Goal: Check status: Check status

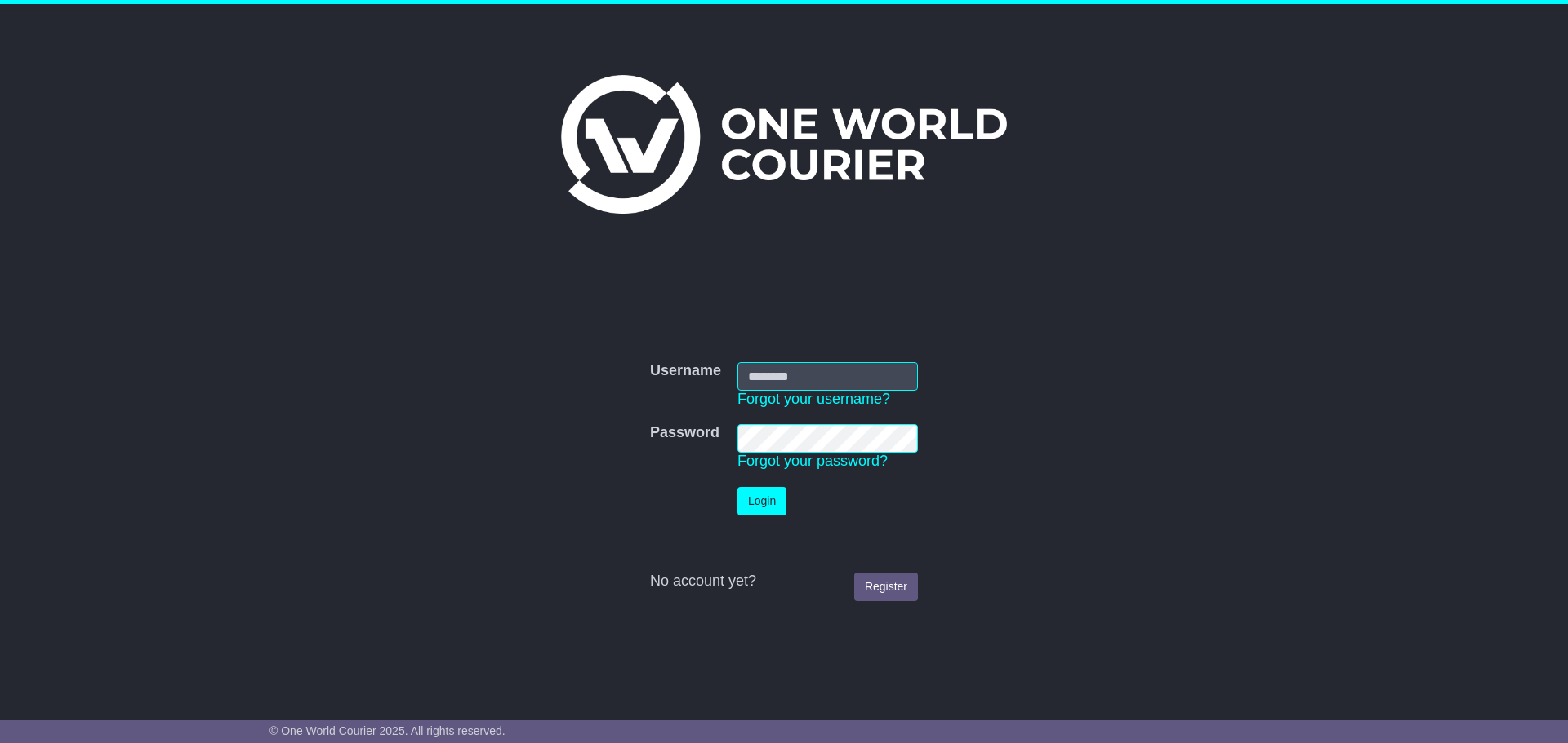
type input "**********"
click at [765, 323] on button "Login" at bounding box center [762, 501] width 49 height 29
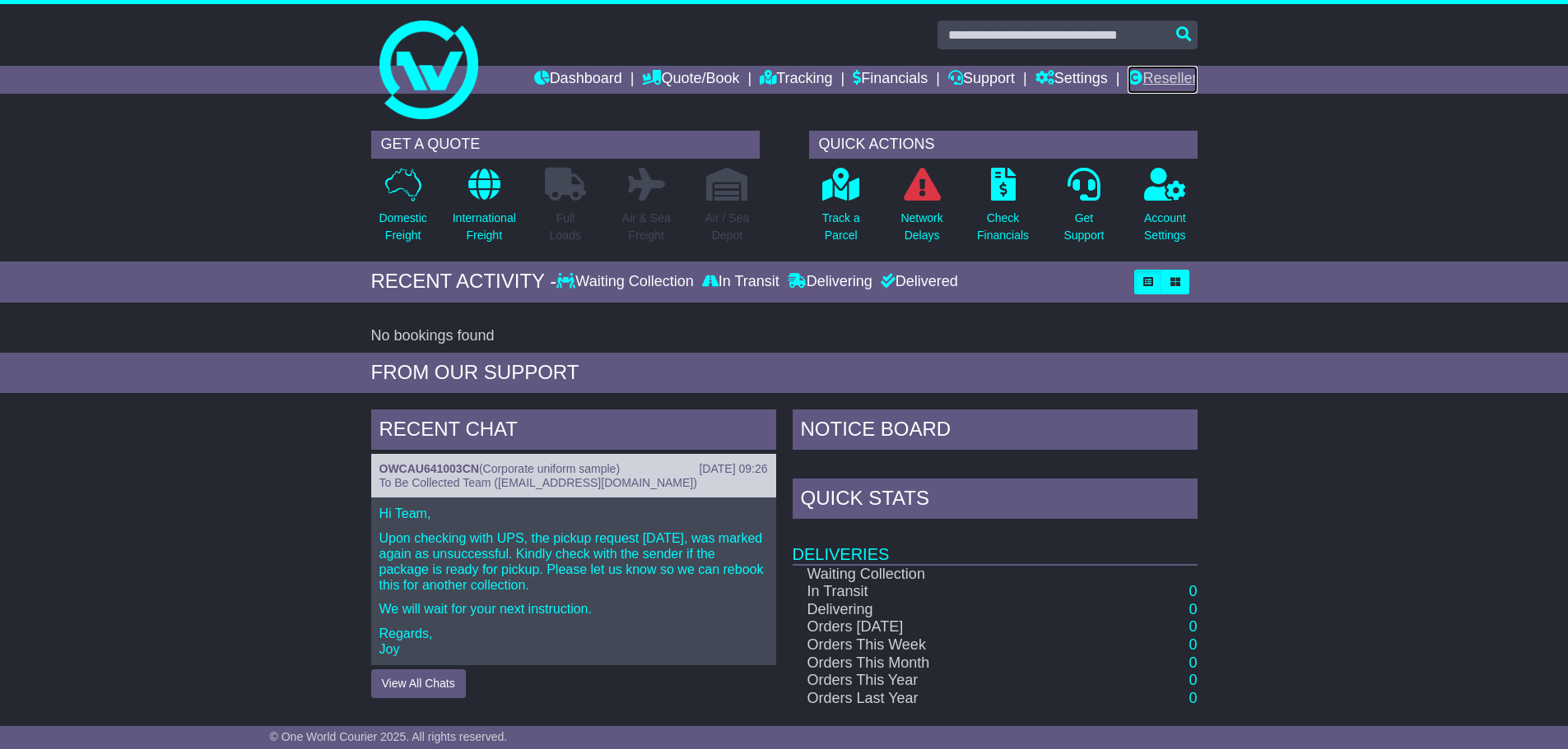
click at [1155, 69] on link "Reseller" at bounding box center [1162, 79] width 69 height 28
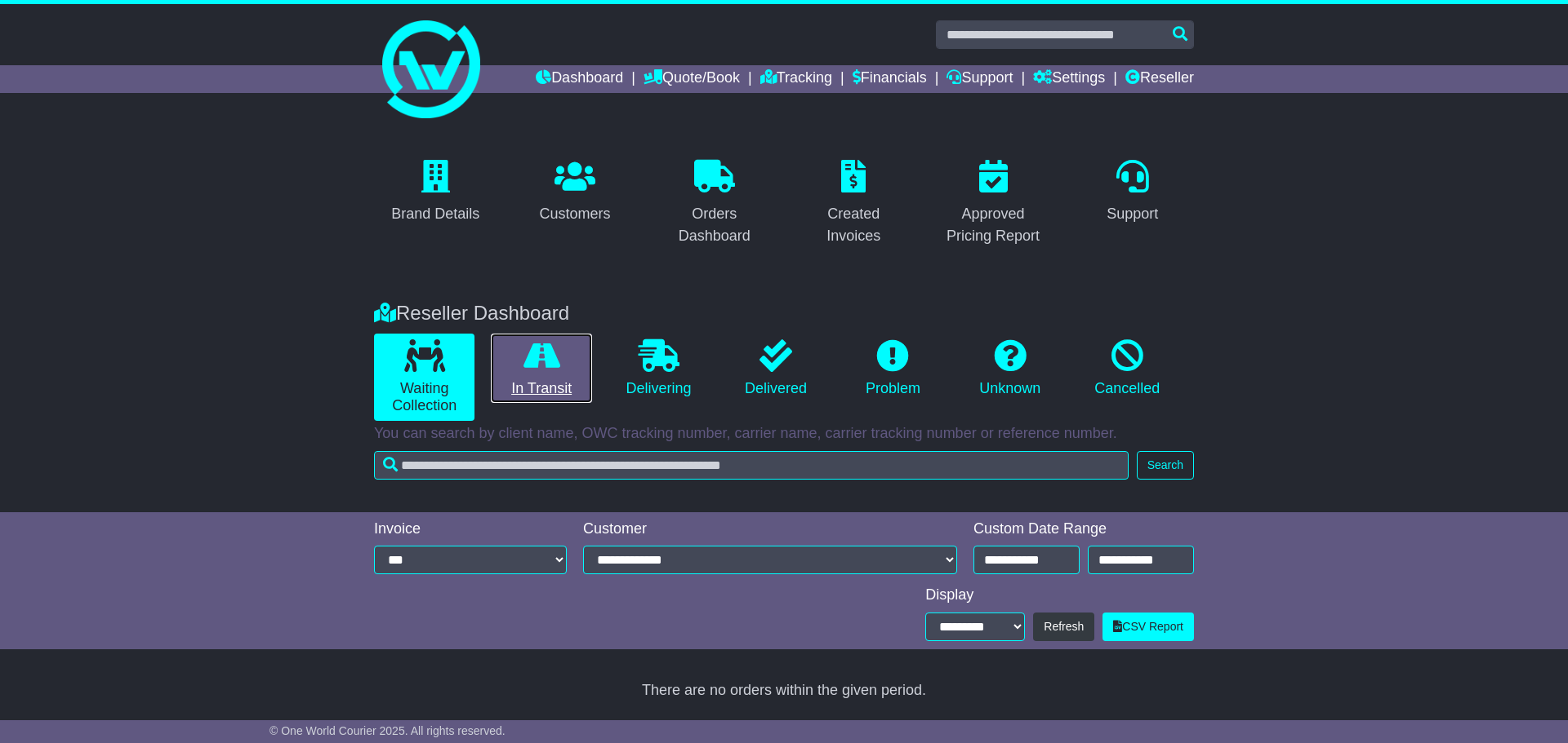
click at [557, 386] on link "In Transit" at bounding box center [540, 369] width 101 height 70
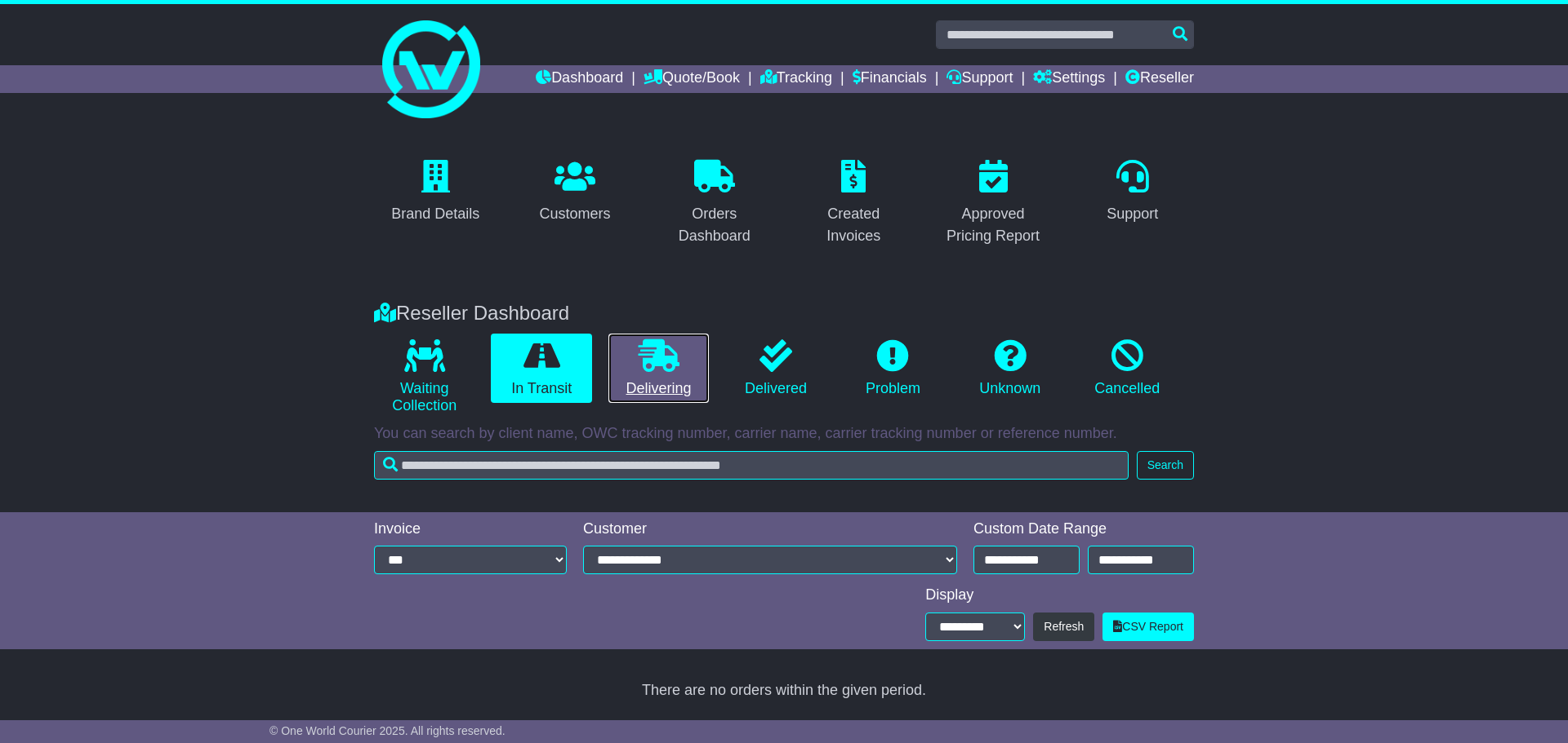
click at [667, 386] on link "Delivering" at bounding box center [658, 369] width 101 height 70
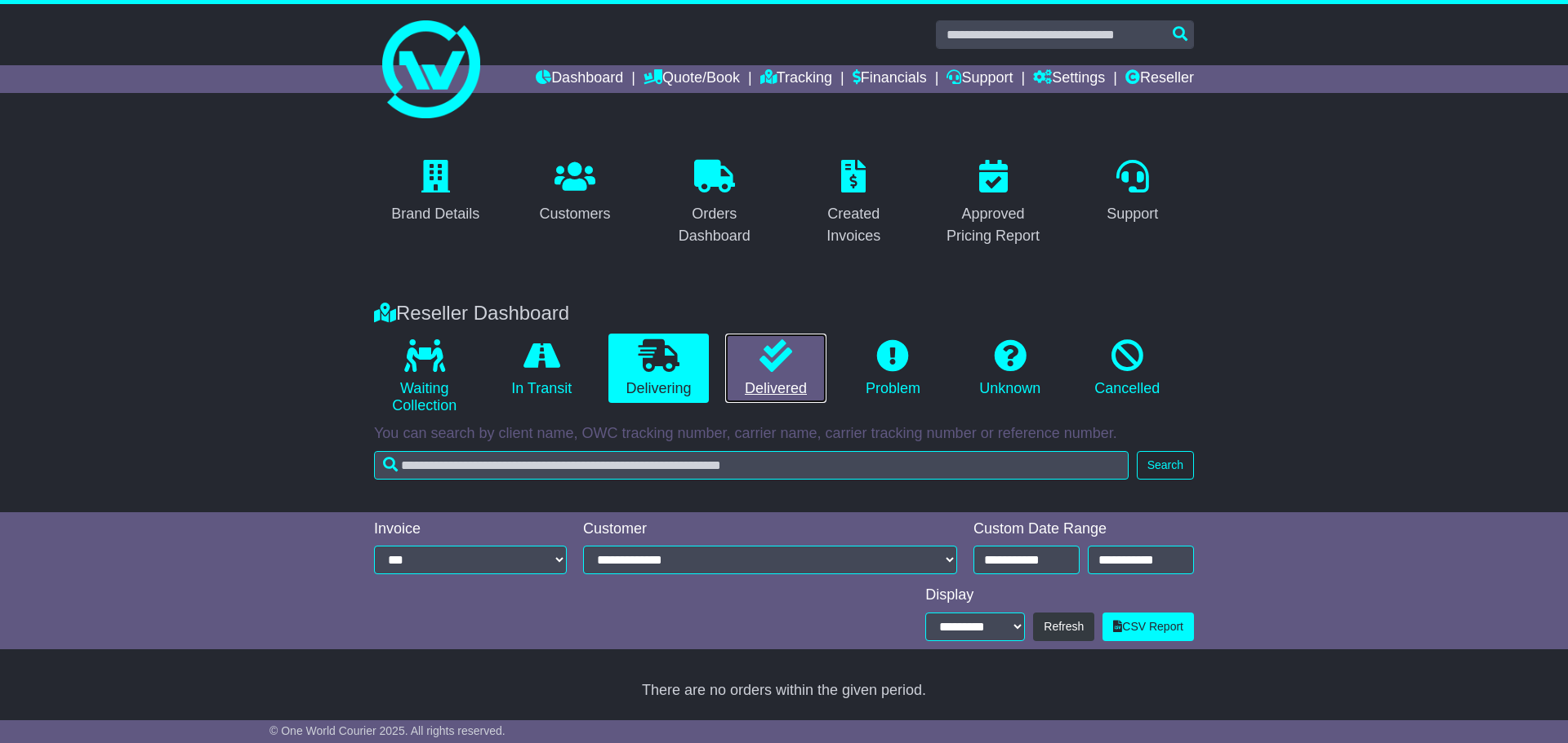
click at [756, 390] on link "Delivered" at bounding box center [775, 369] width 101 height 70
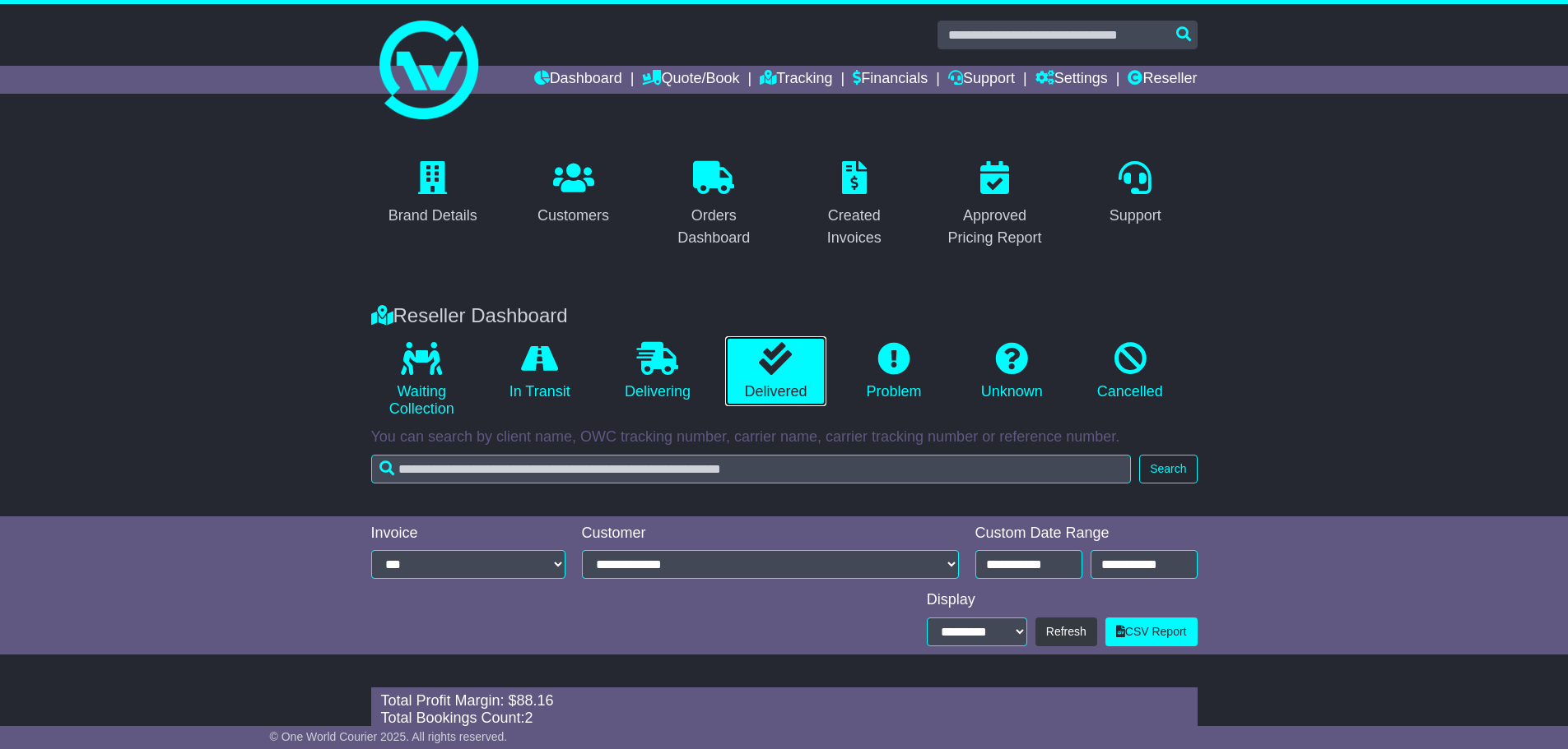
scroll to position [179, 0]
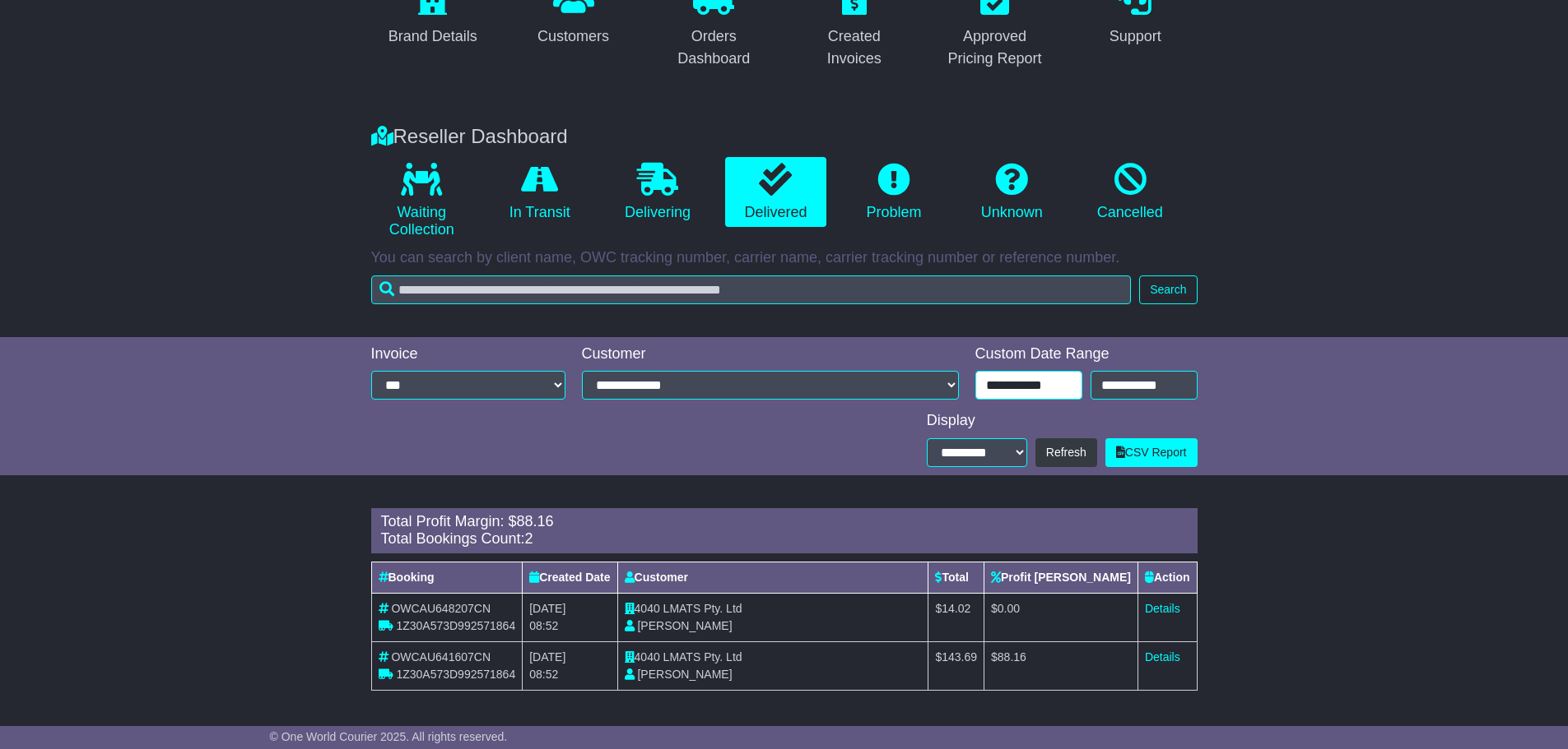
click at [1063, 379] on input "**********" at bounding box center [1028, 385] width 107 height 29
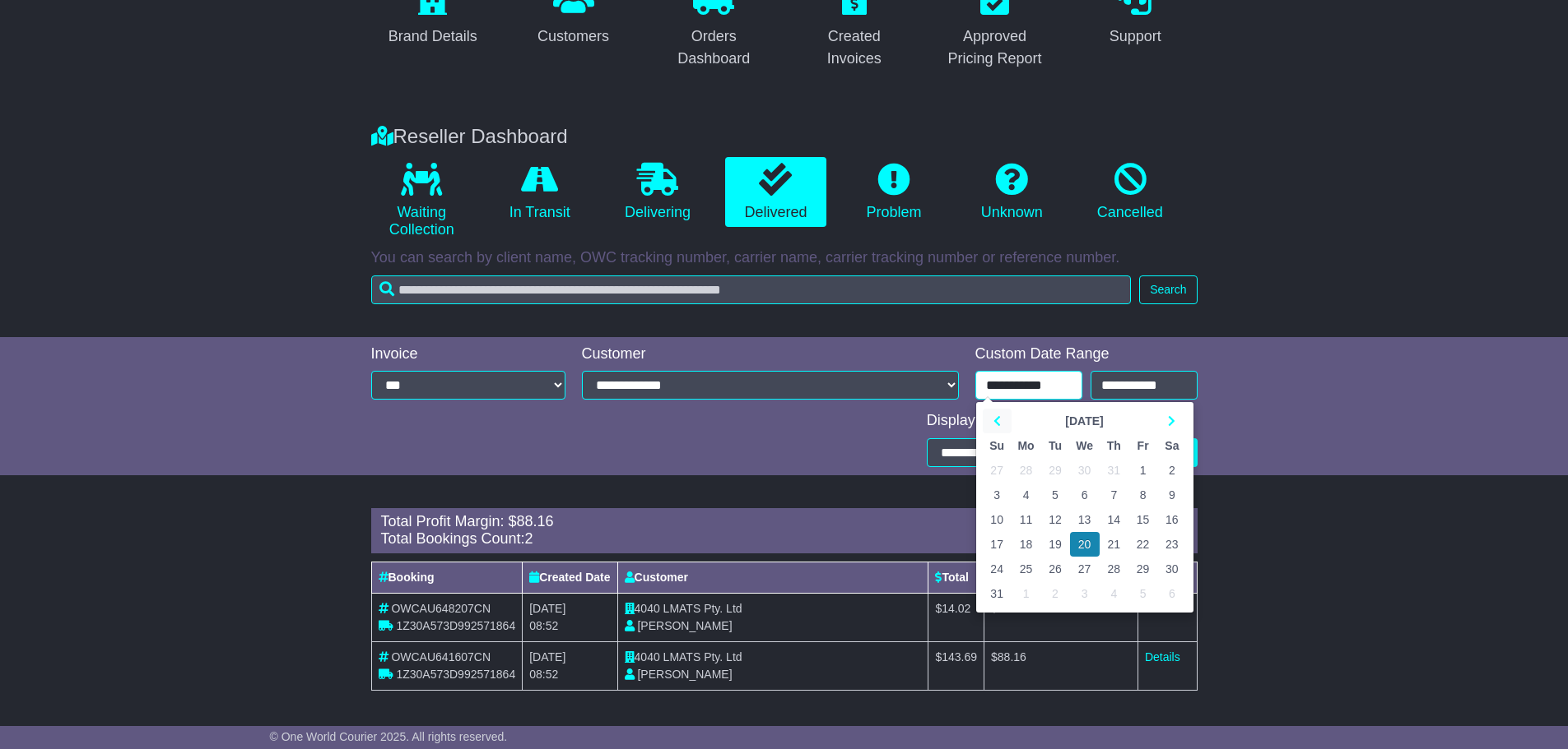
click at [997, 418] on icon at bounding box center [997, 422] width 8 height 12
click at [1051, 467] on td "1" at bounding box center [1055, 470] width 29 height 25
type input "**********"
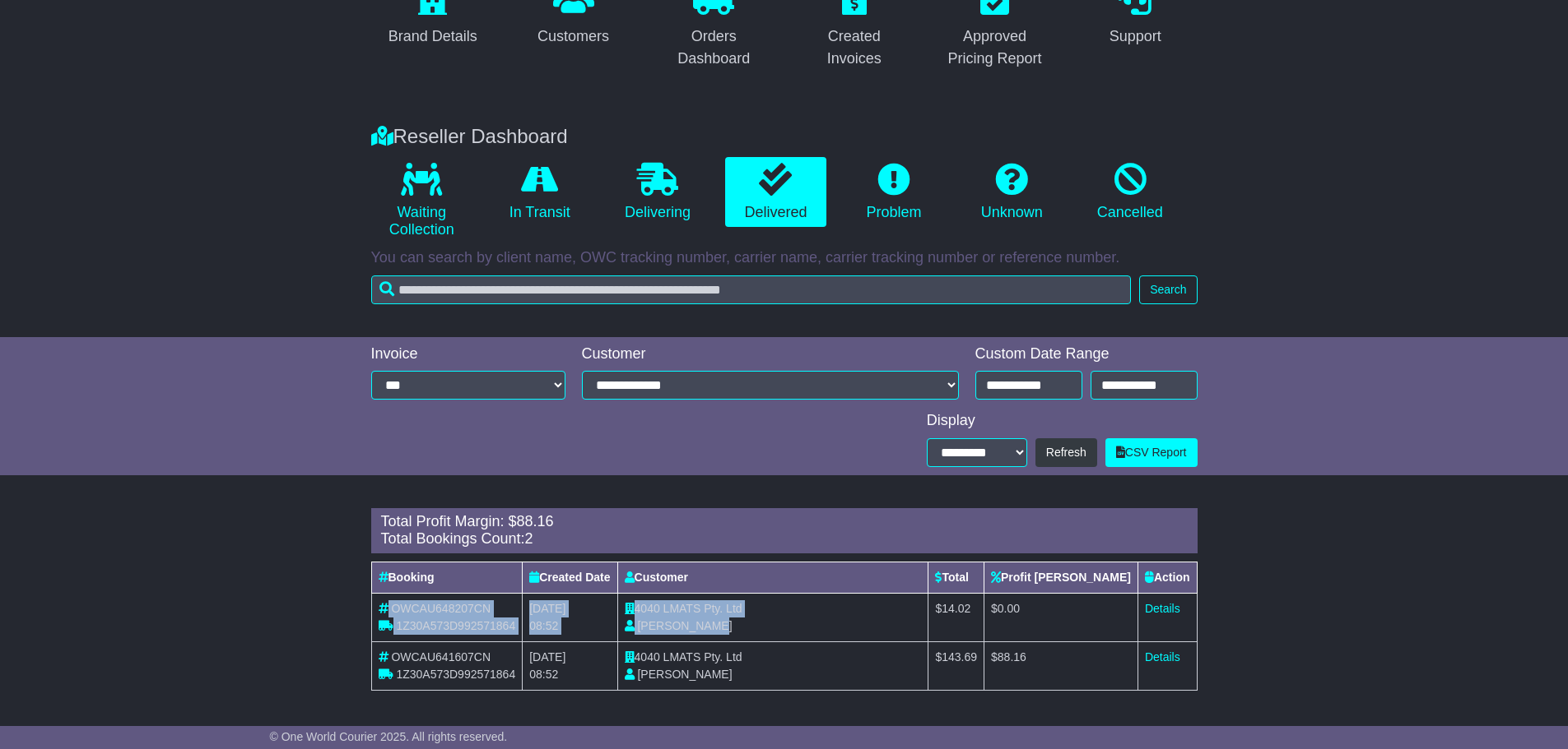
drag, startPoint x: 749, startPoint y: 628, endPoint x: 385, endPoint y: 613, distance: 364.3
click at [385, 613] on tr "OWCAU648207CN 1Z30A573D992571864 3rd September 2025 08:52 4040 LMATS Pty. Ltd M…" at bounding box center [784, 617] width 825 height 49
copy tr "OWCAU648207CN 1Z30A573D992571864 3rd September 2025 08:52 4040 LMATS Pty. Ltd M…"
click at [1101, 623] on td "$ 0.00" at bounding box center [1062, 617] width 154 height 49
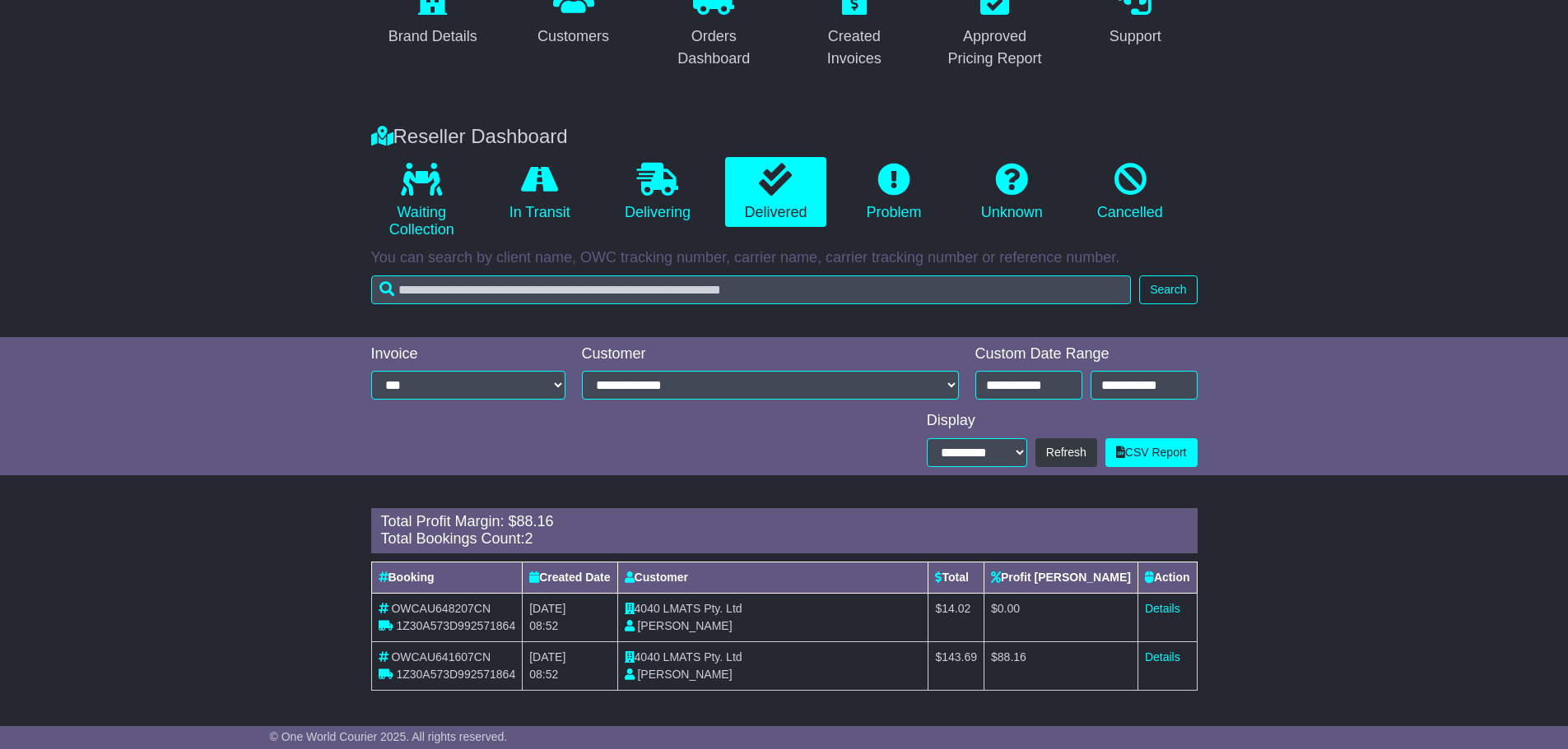
click at [1178, 611] on td "Details" at bounding box center [1167, 617] width 60 height 49
click at [1168, 611] on link "Details" at bounding box center [1163, 608] width 36 height 13
click at [1149, 661] on link "Details" at bounding box center [1163, 657] width 36 height 13
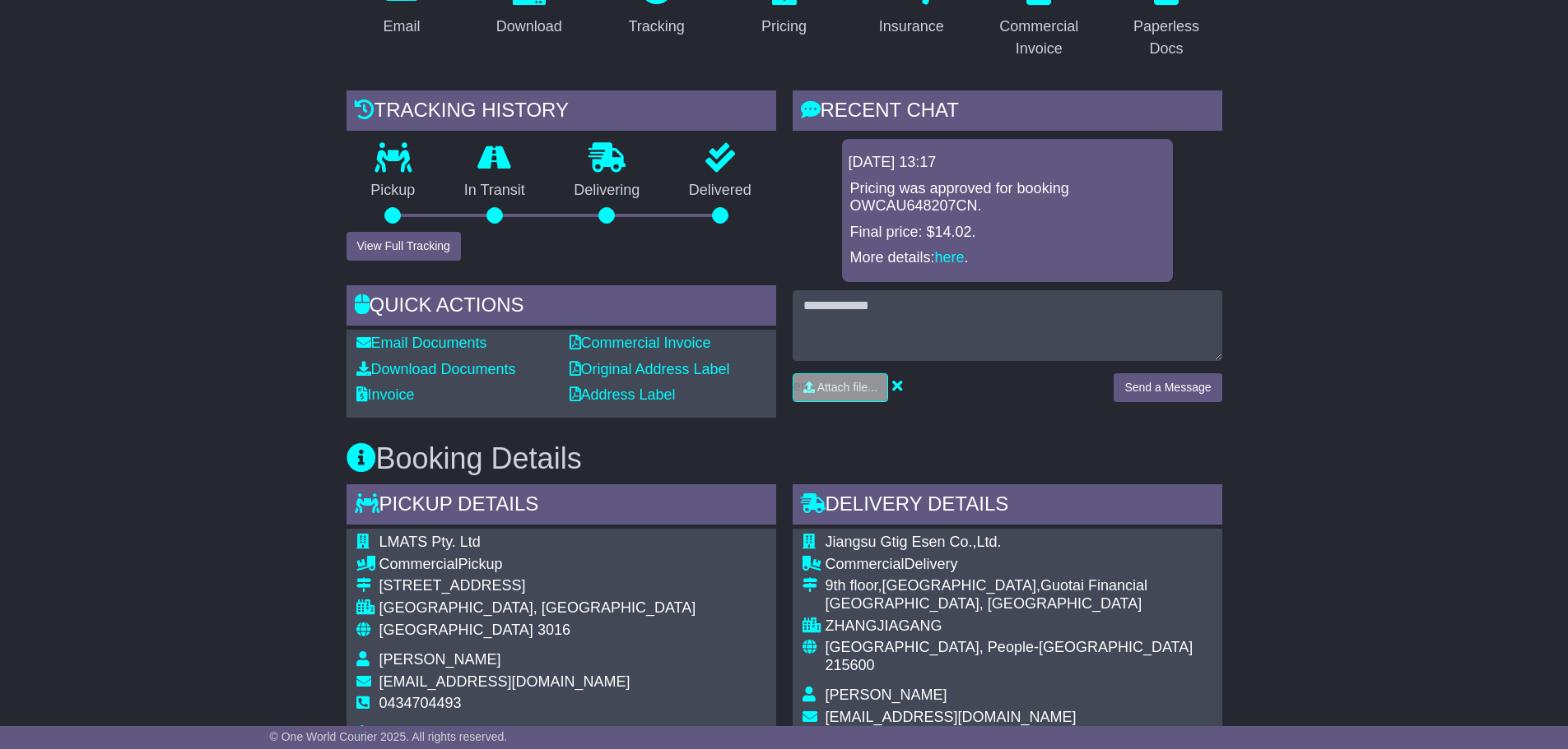
scroll to position [549, 0]
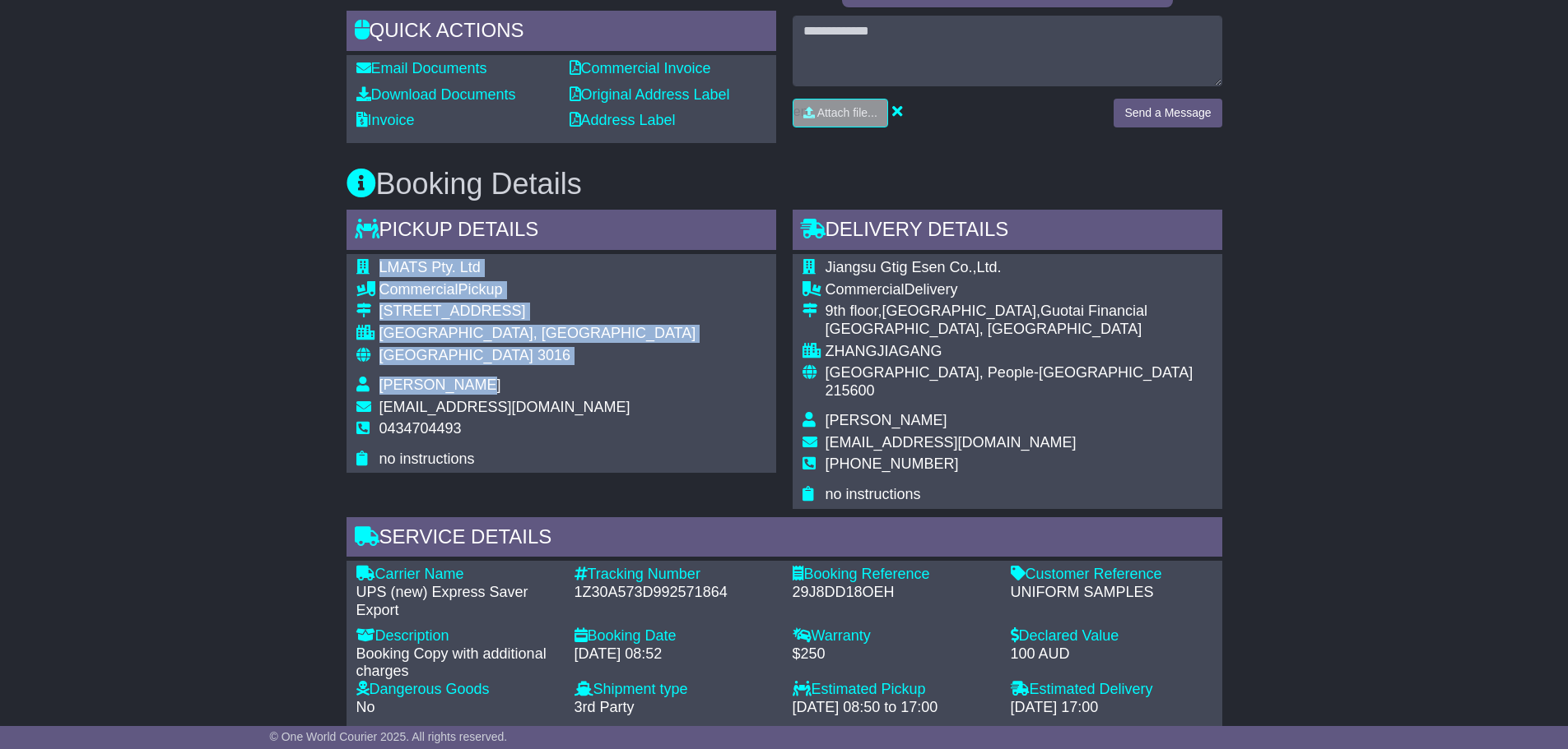
drag, startPoint x: 470, startPoint y: 393, endPoint x: 379, endPoint y: 255, distance: 165.3
click at [379, 255] on div "LMATS Pty. Ltd Commercial Pickup 6 Techno Park Dr WILLIAMSTOWN, VIC Australia 3…" at bounding box center [561, 363] width 430 height 219
click at [384, 219] on div "Pickup Details - Tail Lift" at bounding box center [561, 232] width 430 height 44
copy div "Pickup Details - Tail Lift LMATS Pty. Ltd Commercial Pickup 6 Techno Park Dr WI…"
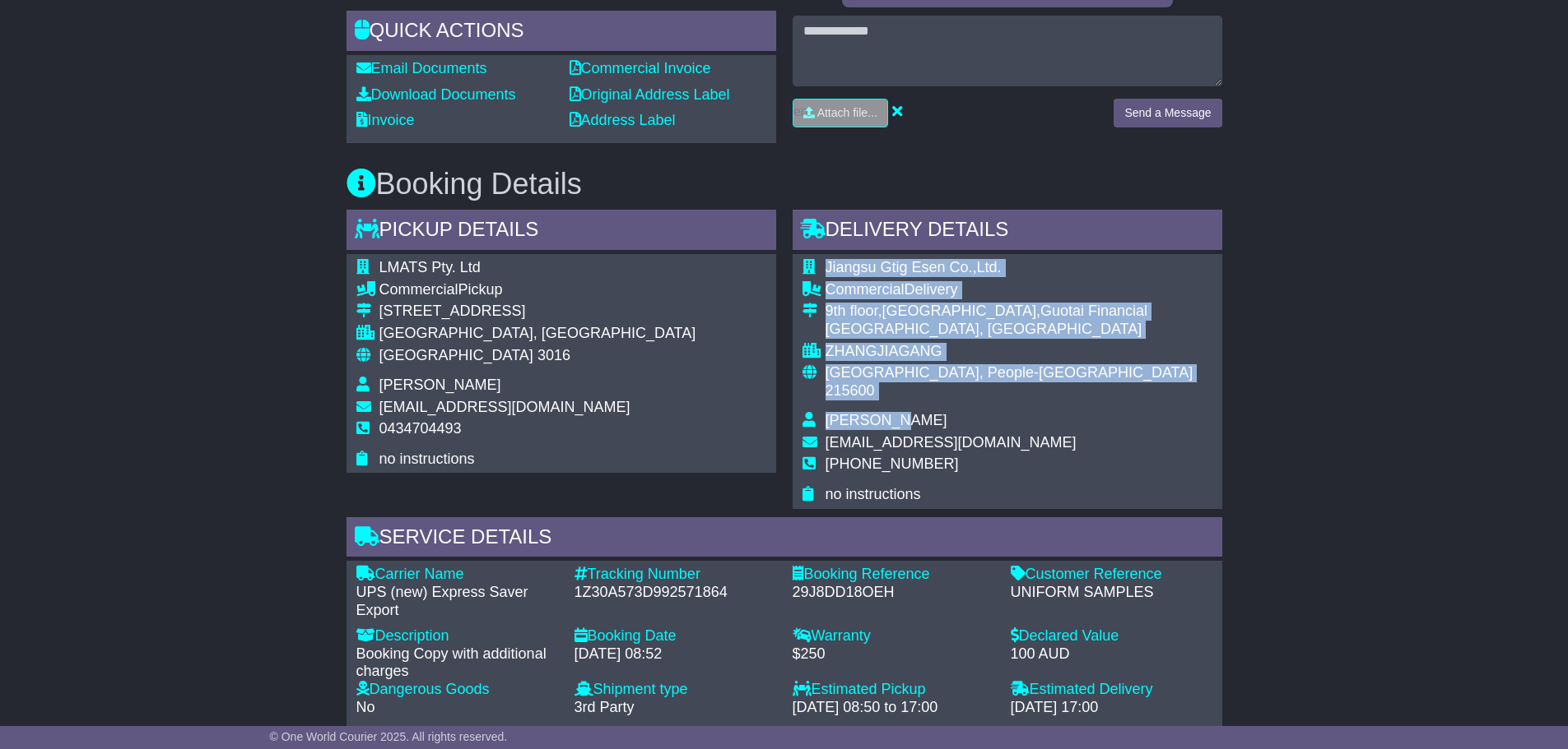
drag, startPoint x: 928, startPoint y: 409, endPoint x: 813, endPoint y: 262, distance: 186.6
click at [813, 262] on tbody "Jiangsu Gtig Esen Co.,Ltd. Commercial Delivery 9th floor,Tower B,Guotai Financi…" at bounding box center [1007, 382] width 410 height 245
copy tbody "Jiangsu Gtig Esen Co.,Ltd. Commercial Delivery 9th floor,Tower B,Guotai Financi…"
drag, startPoint x: 1021, startPoint y: 228, endPoint x: 835, endPoint y: 236, distance: 186.2
click at [835, 236] on div "Delivery Details - Tail Lift" at bounding box center [1008, 232] width 430 height 44
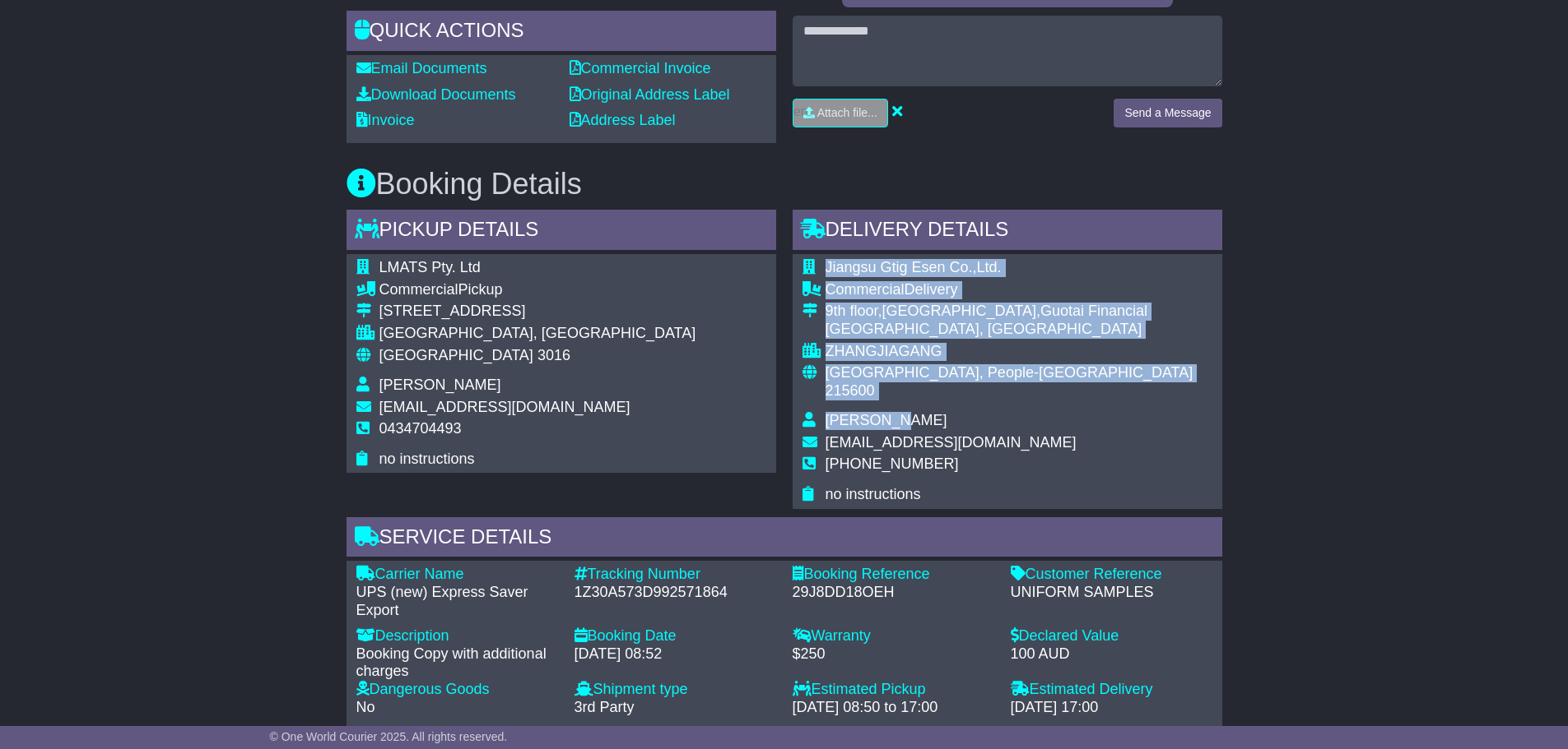
copy div "Delivery Details"
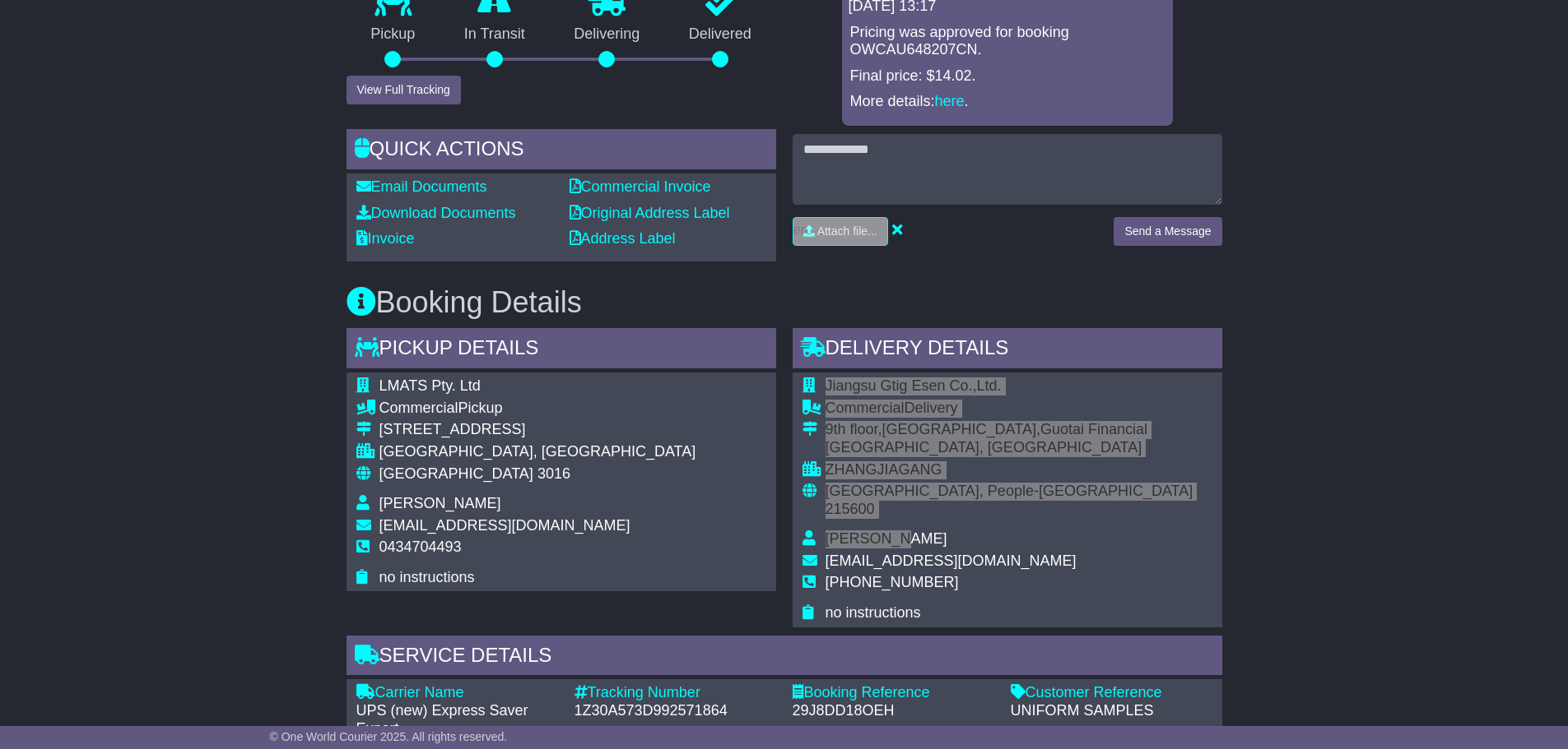
scroll to position [294, 0]
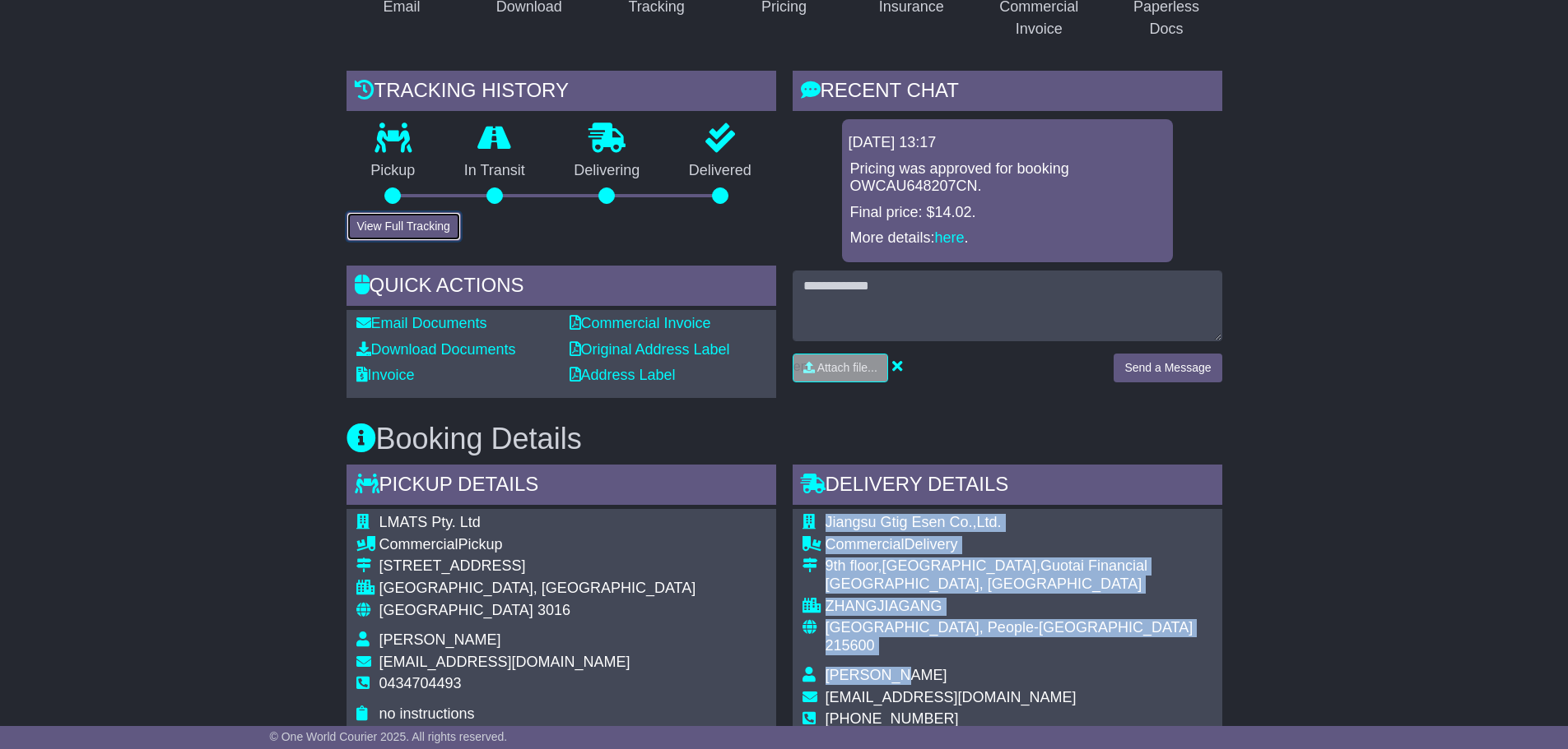
click at [416, 226] on button "View Full Tracking" at bounding box center [403, 227] width 114 height 29
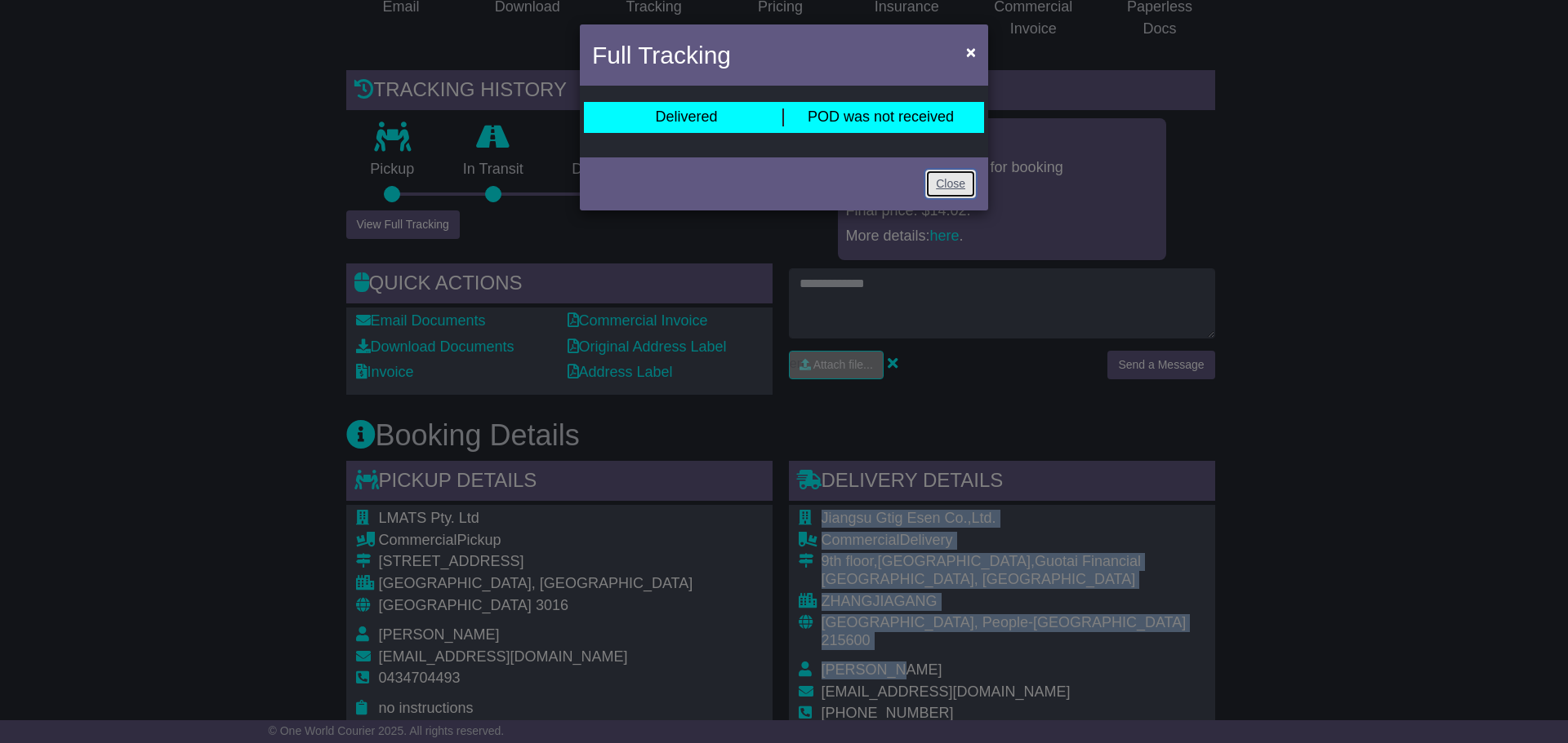
click at [961, 183] on link "Close" at bounding box center [951, 184] width 51 height 29
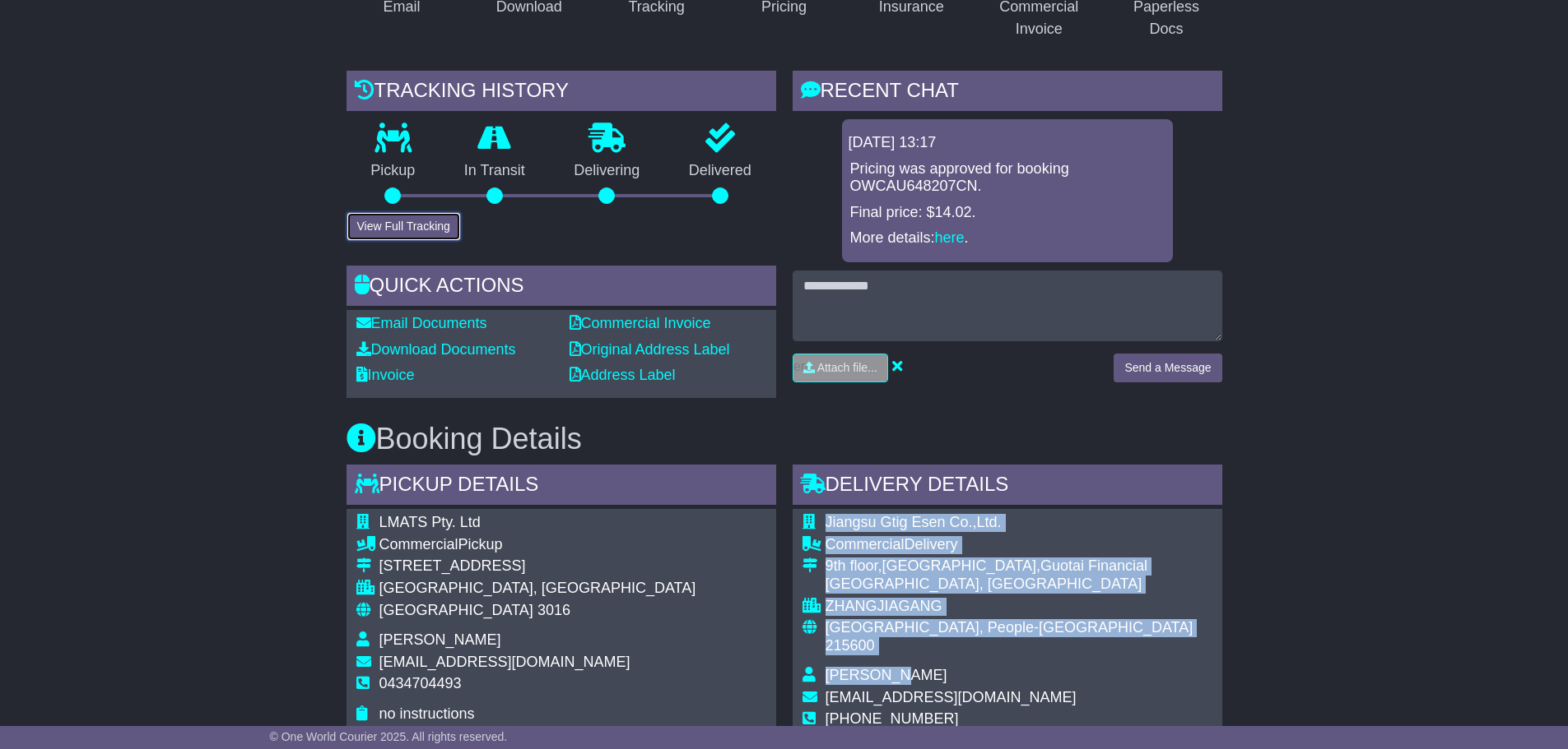
click at [378, 214] on button "View Full Tracking" at bounding box center [403, 227] width 114 height 29
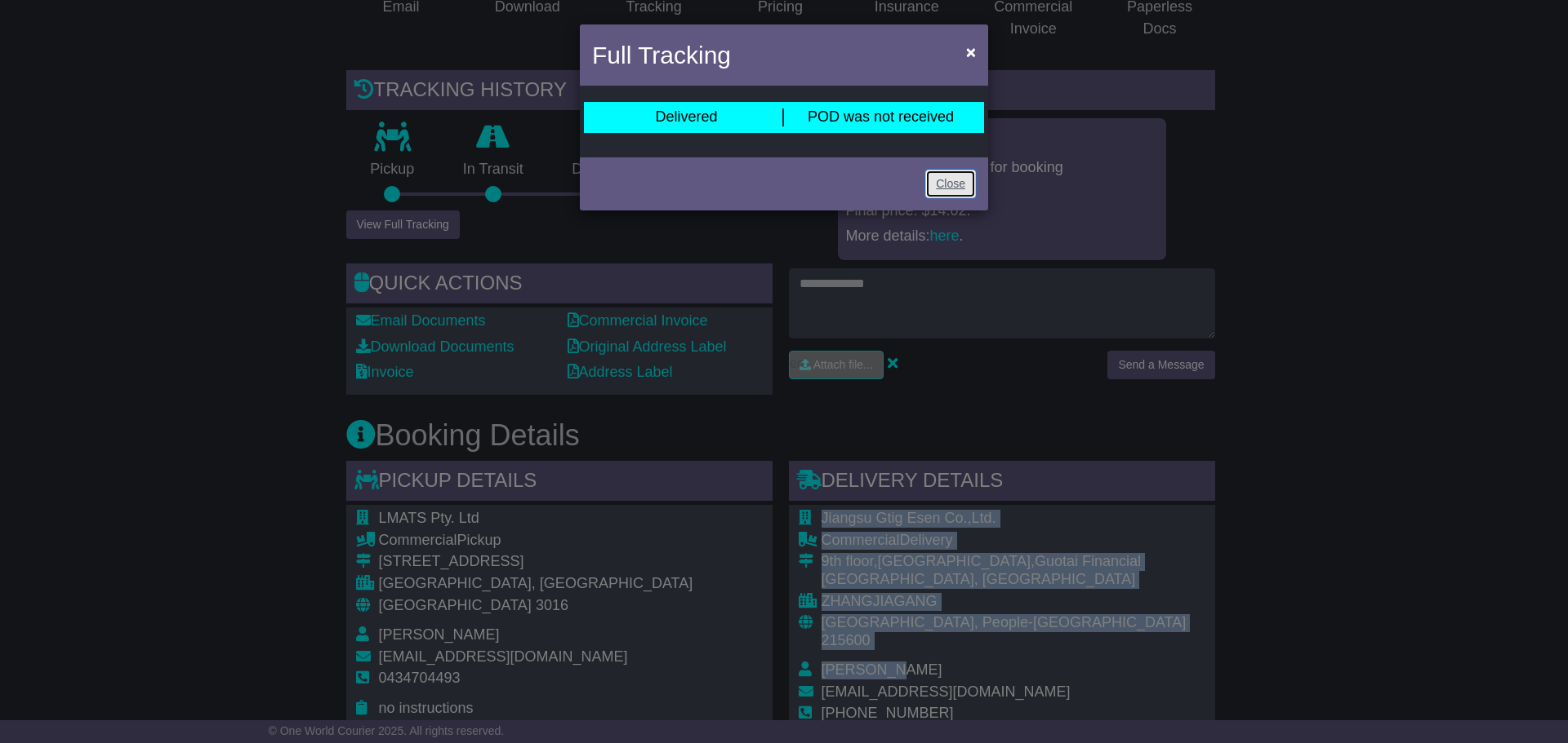
click at [963, 183] on link "Close" at bounding box center [951, 184] width 51 height 29
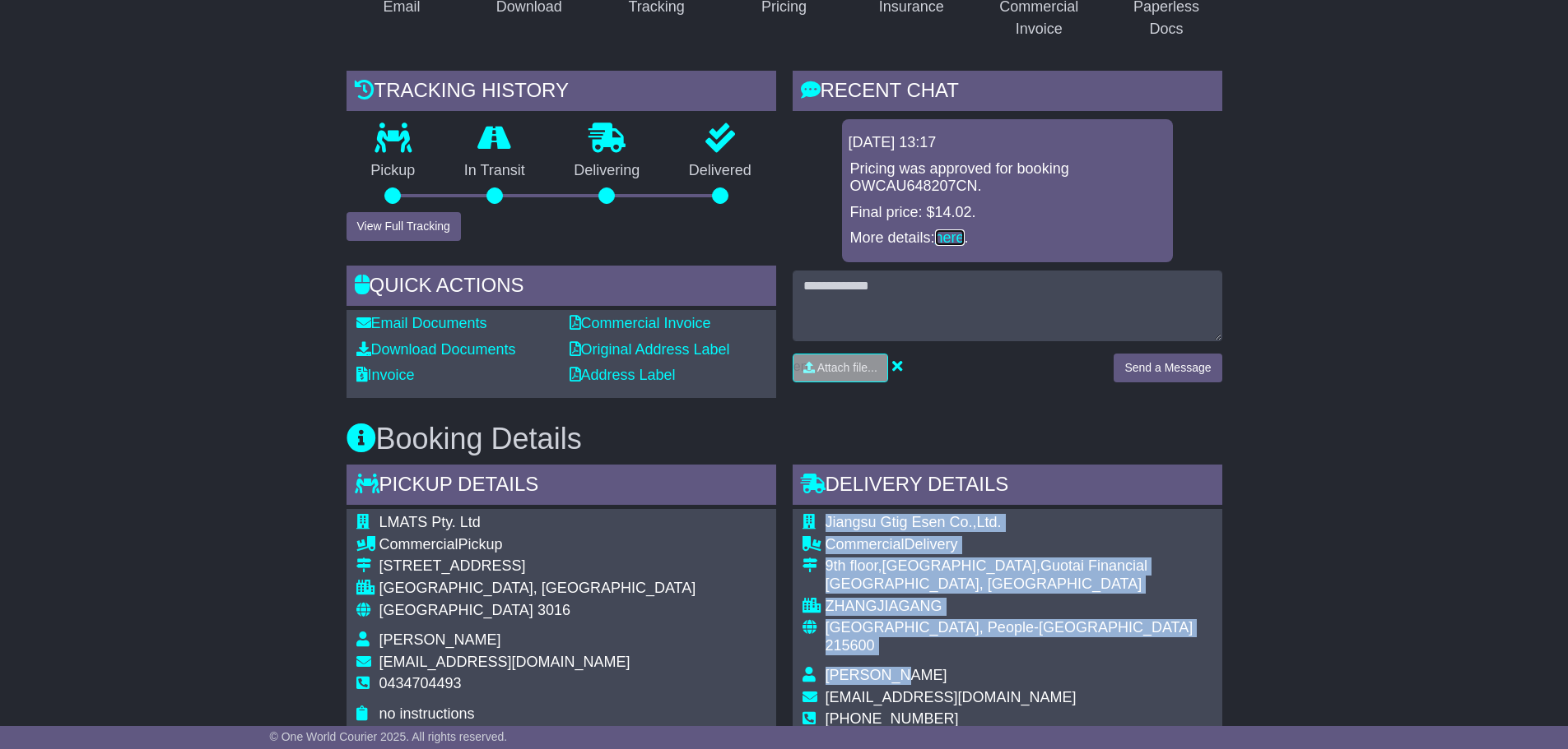
click at [958, 232] on link "here" at bounding box center [950, 237] width 30 height 16
click at [411, 224] on button "View Full Tracking" at bounding box center [403, 227] width 114 height 29
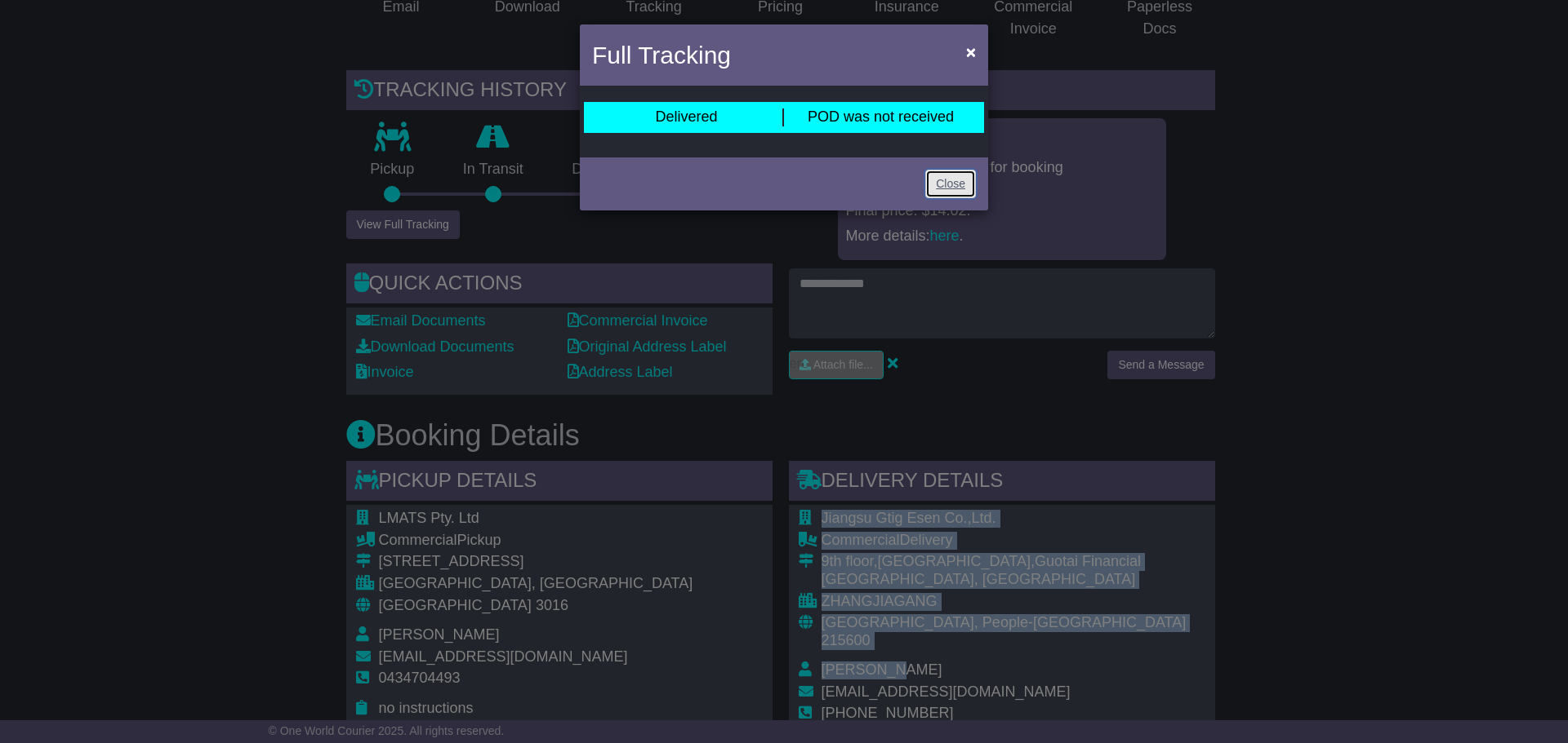
click at [960, 188] on link "Close" at bounding box center [951, 184] width 51 height 29
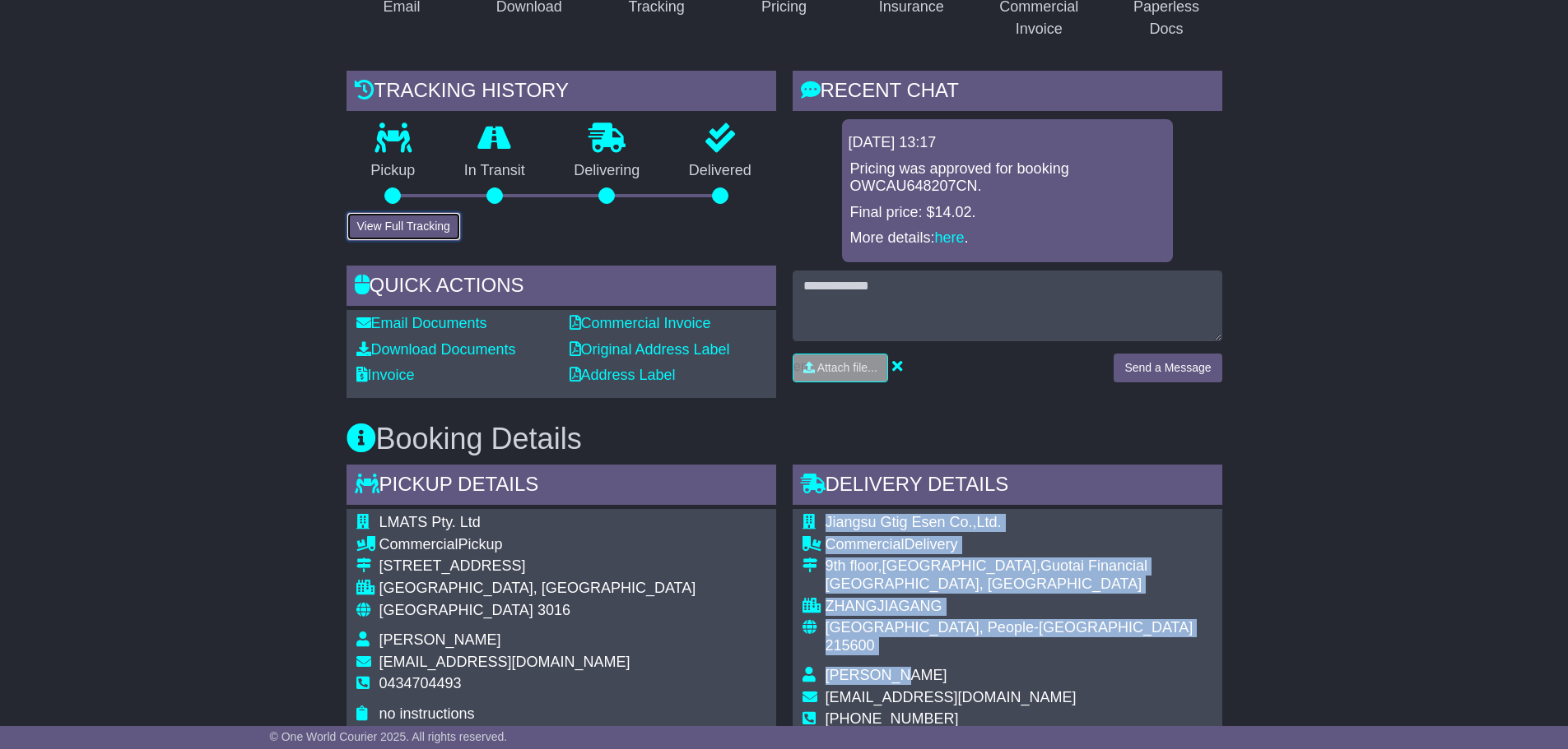
scroll to position [705, 0]
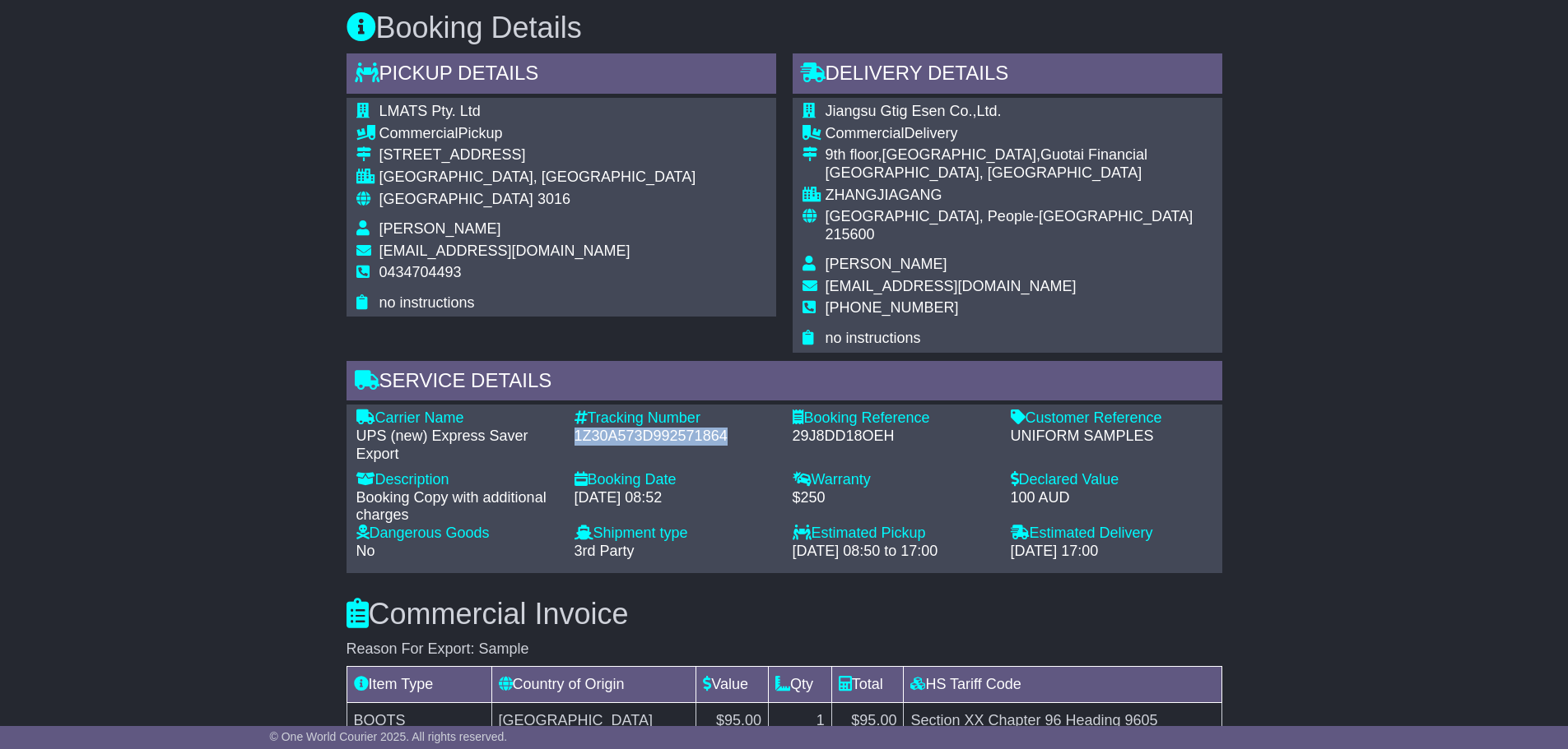
drag, startPoint x: 730, startPoint y: 418, endPoint x: 577, endPoint y: 420, distance: 153.0
click at [577, 428] on div "1Z30A573D992571864" at bounding box center [675, 436] width 202 height 18
copy div "1Z30A573D992571864"
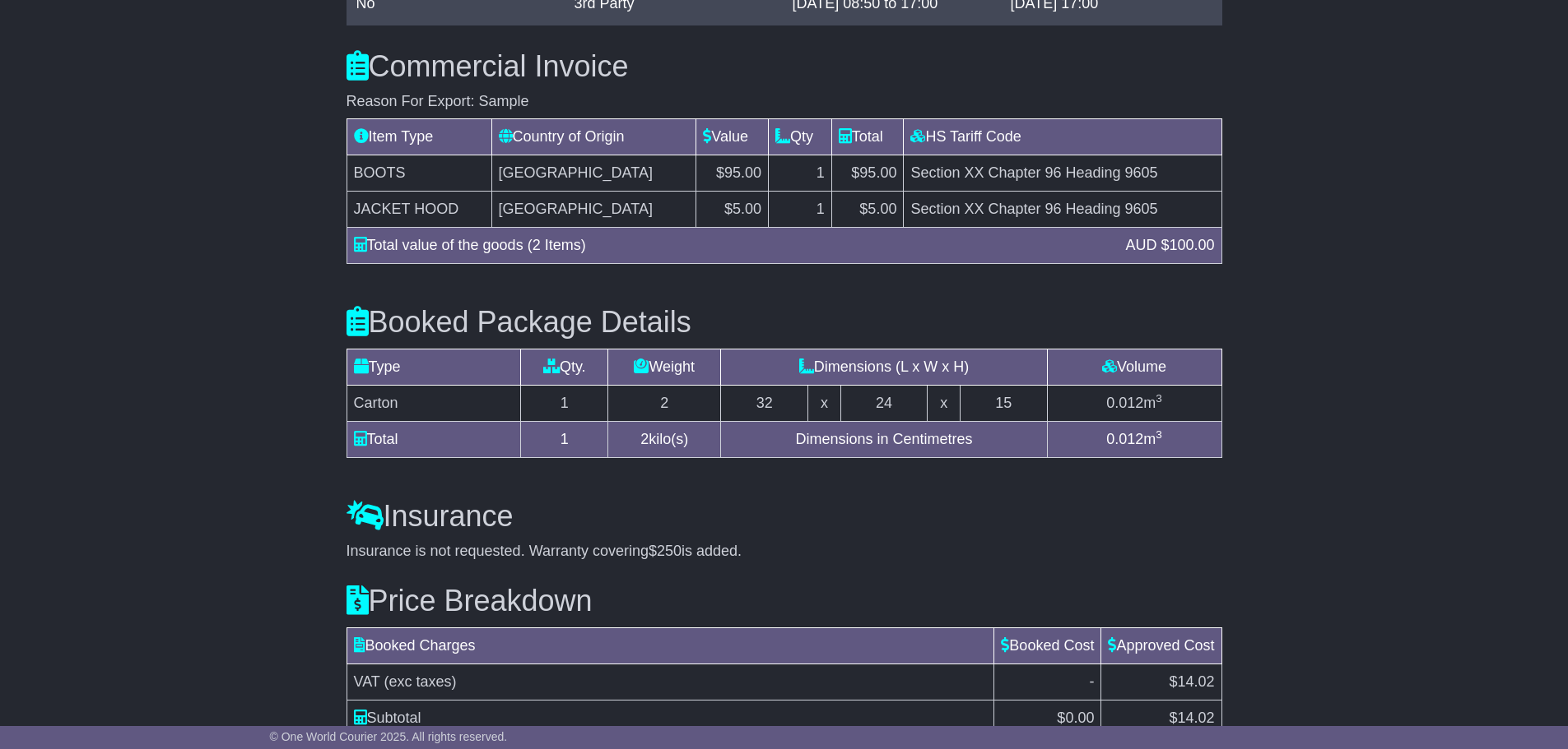
scroll to position [1390, 0]
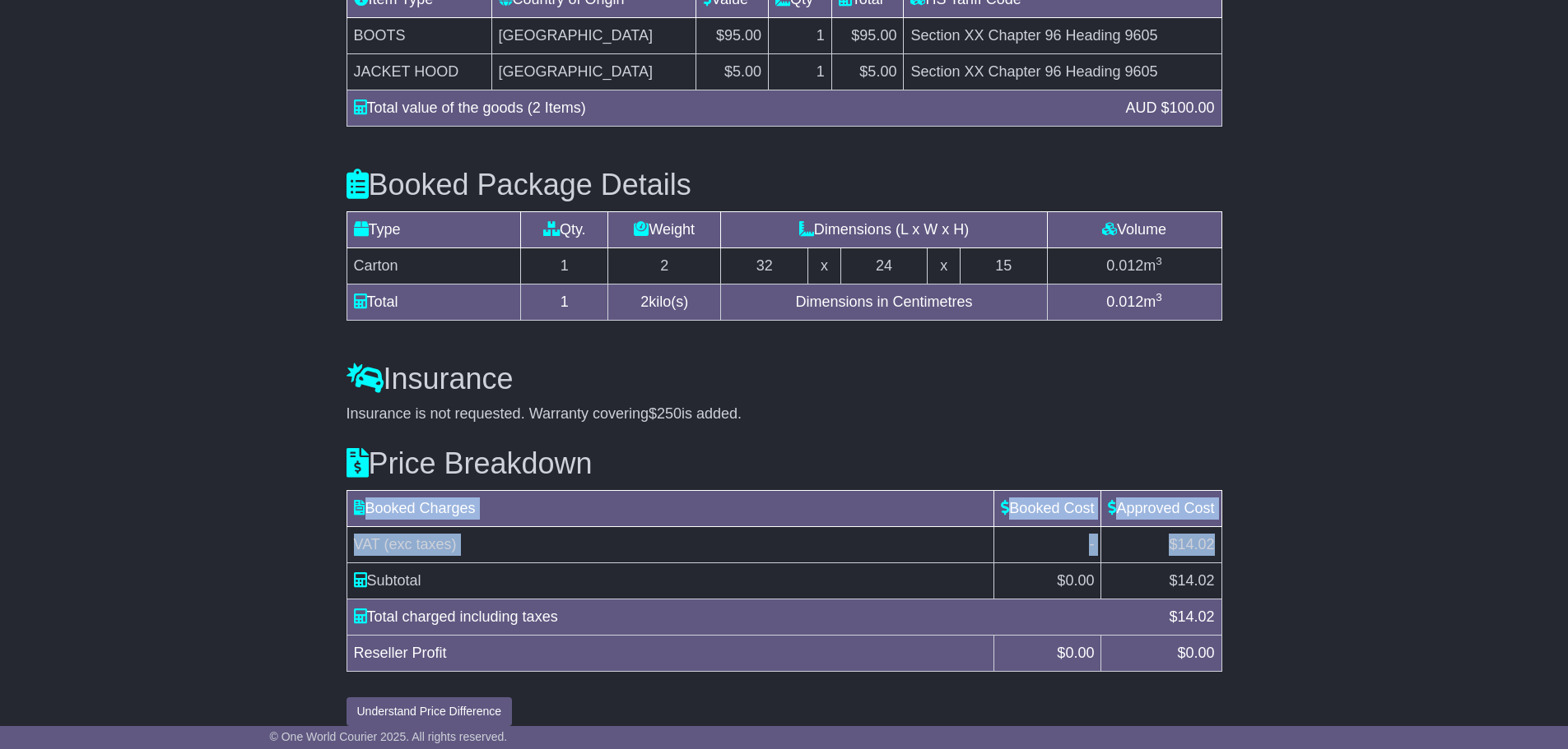
drag, startPoint x: 1218, startPoint y: 530, endPoint x: 342, endPoint y: 524, distance: 876.0
click at [342, 524] on div "Price Breakdown Booked Charges Booked Cost Approved Cost VAT (exc taxes) - $14.…" at bounding box center [784, 574] width 892 height 303
click at [363, 536] on span "VAT" at bounding box center [367, 544] width 26 height 16
drag, startPoint x: 358, startPoint y: 530, endPoint x: 1212, endPoint y: 534, distance: 854.0
click at [1212, 534] on tr "VAT (exc taxes) - $14.02" at bounding box center [784, 544] width 875 height 36
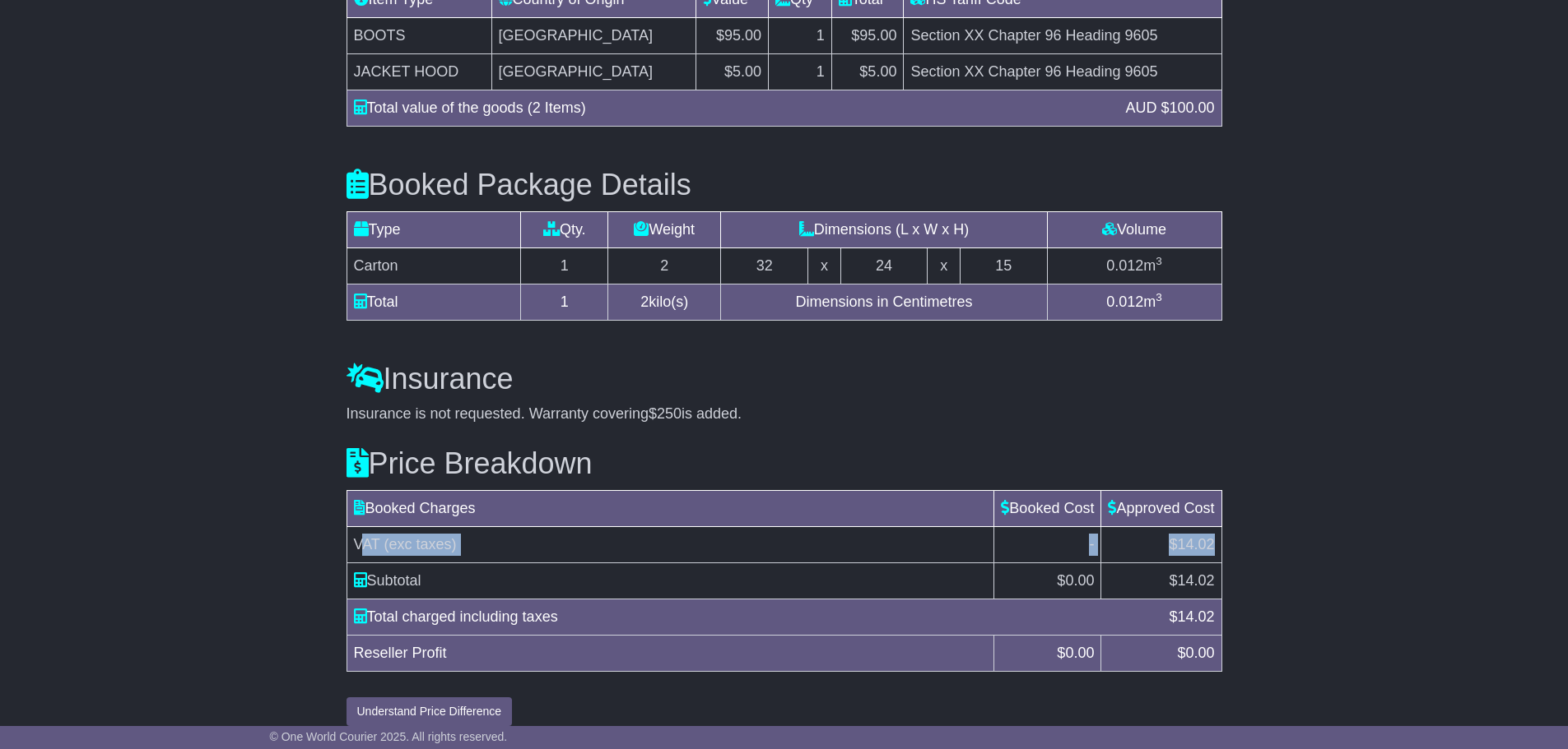
click at [1212, 536] on span "$14.02" at bounding box center [1191, 544] width 45 height 16
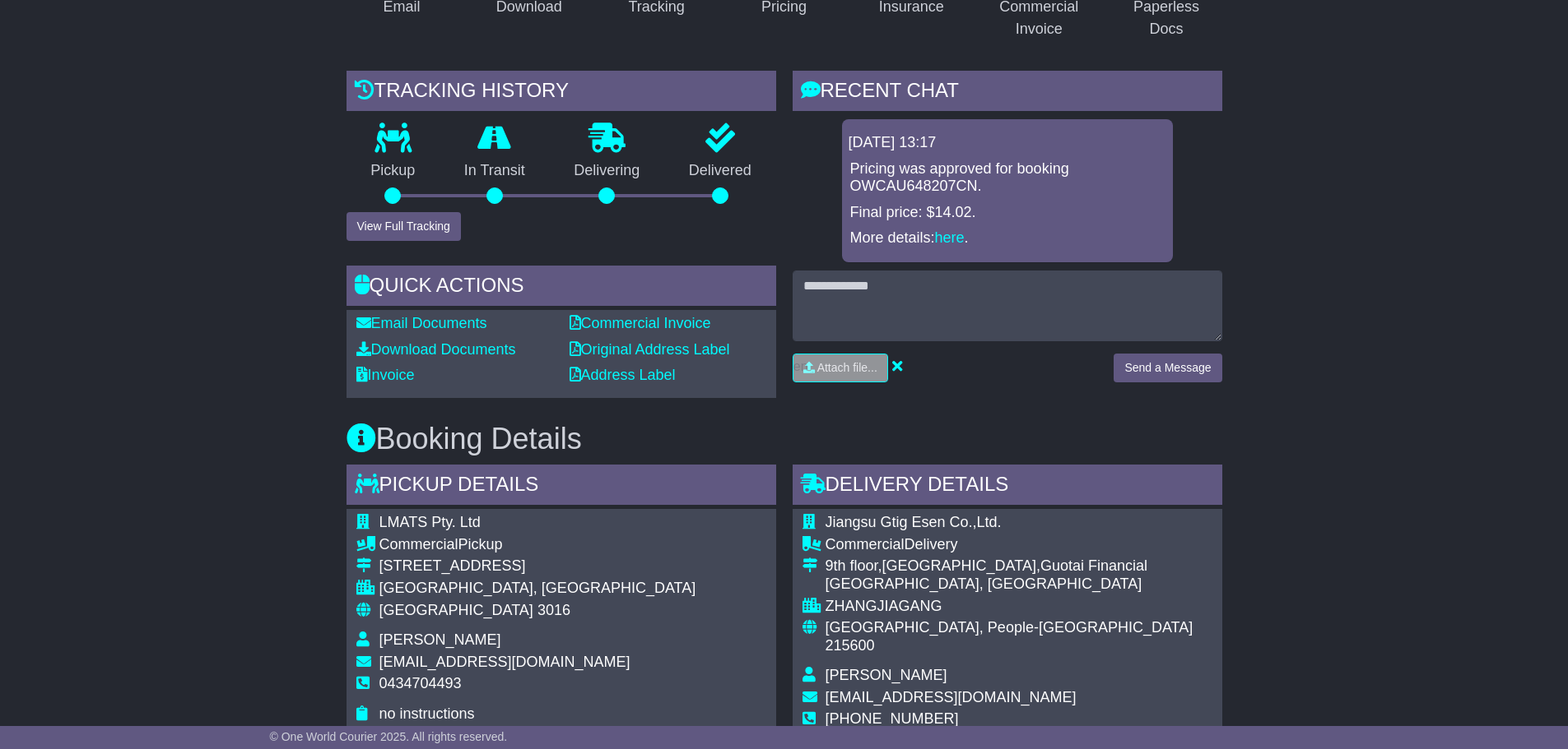
scroll to position [156, 0]
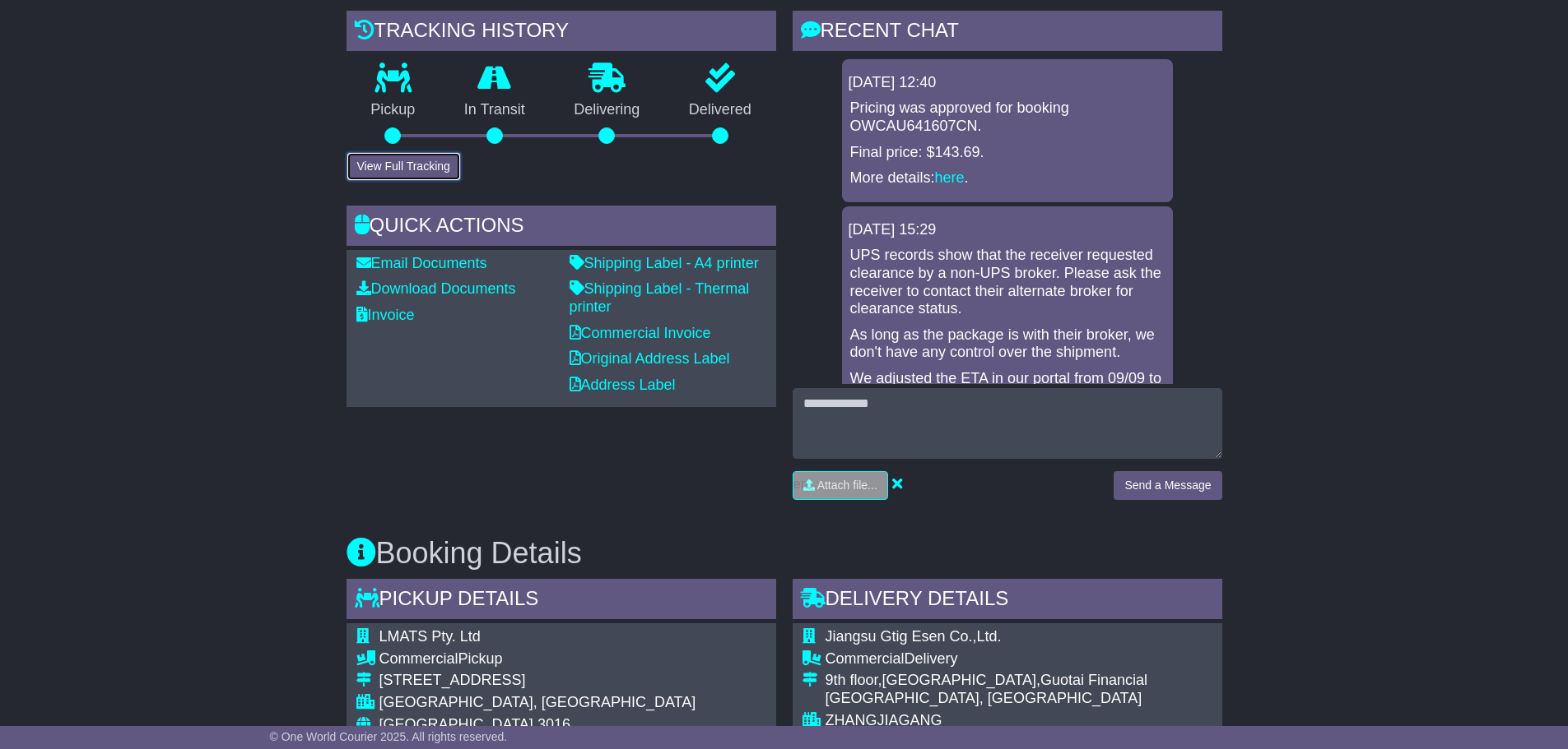
click at [426, 170] on button "View Full Tracking" at bounding box center [403, 167] width 114 height 29
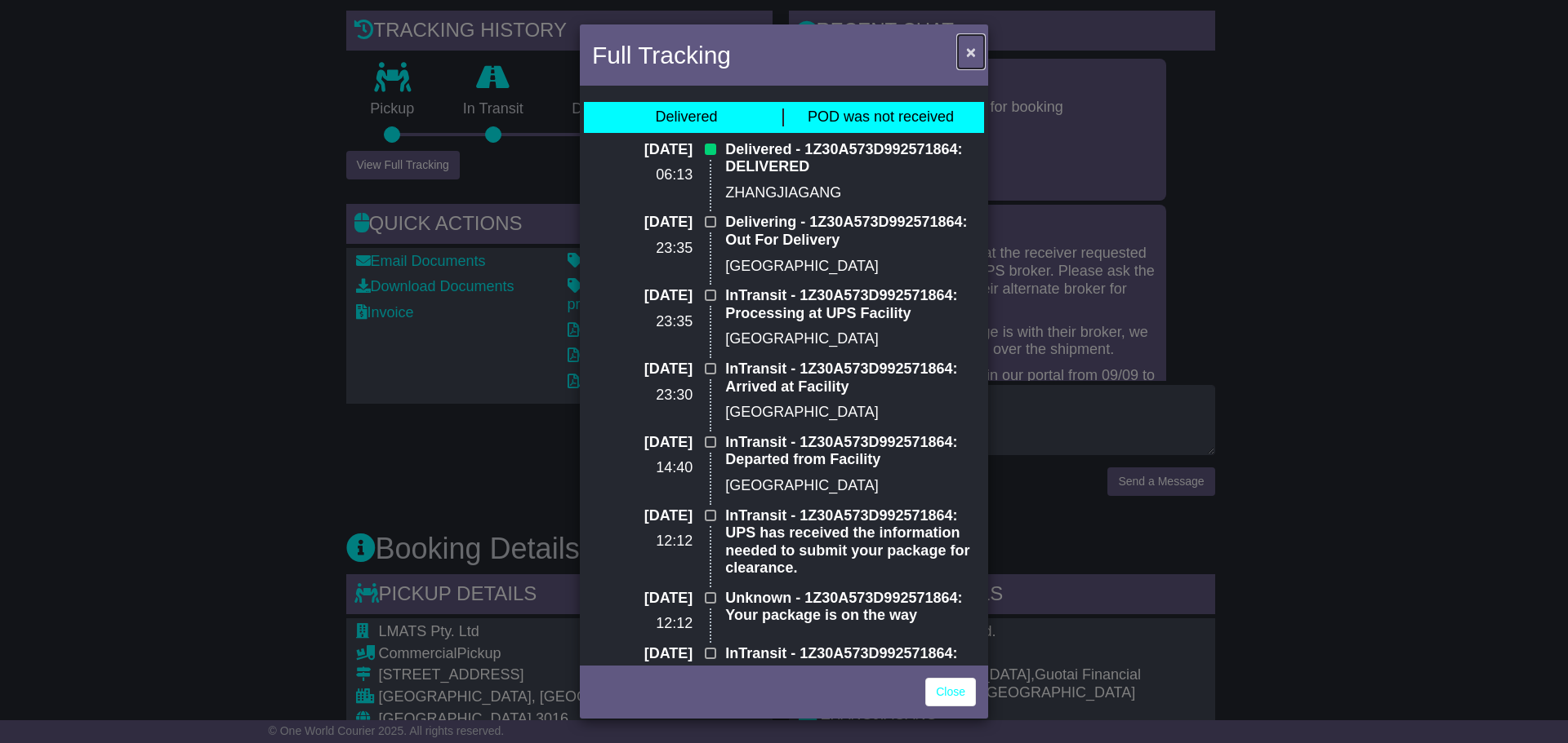
click at [973, 46] on span "×" at bounding box center [971, 52] width 10 height 19
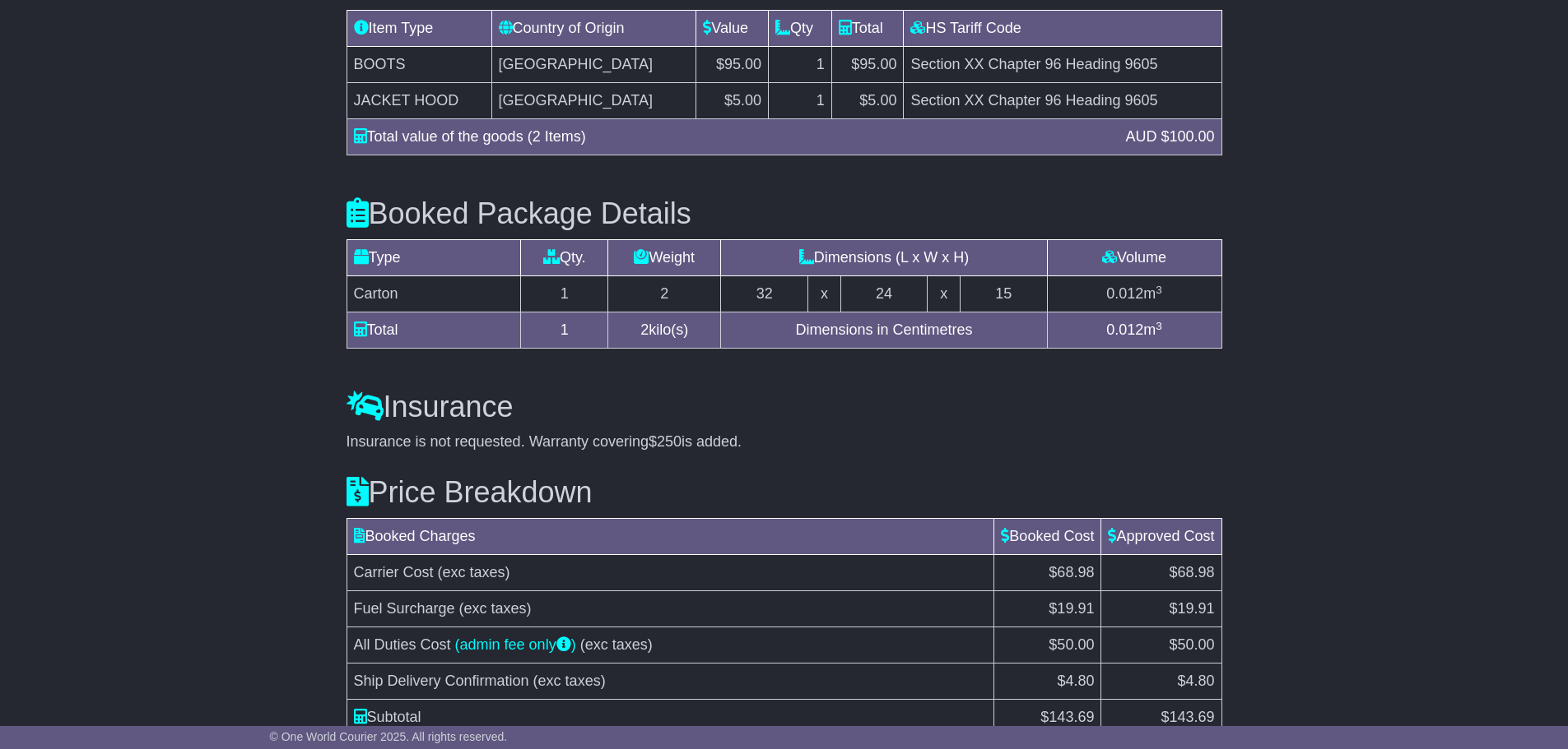
scroll to position [1311, 0]
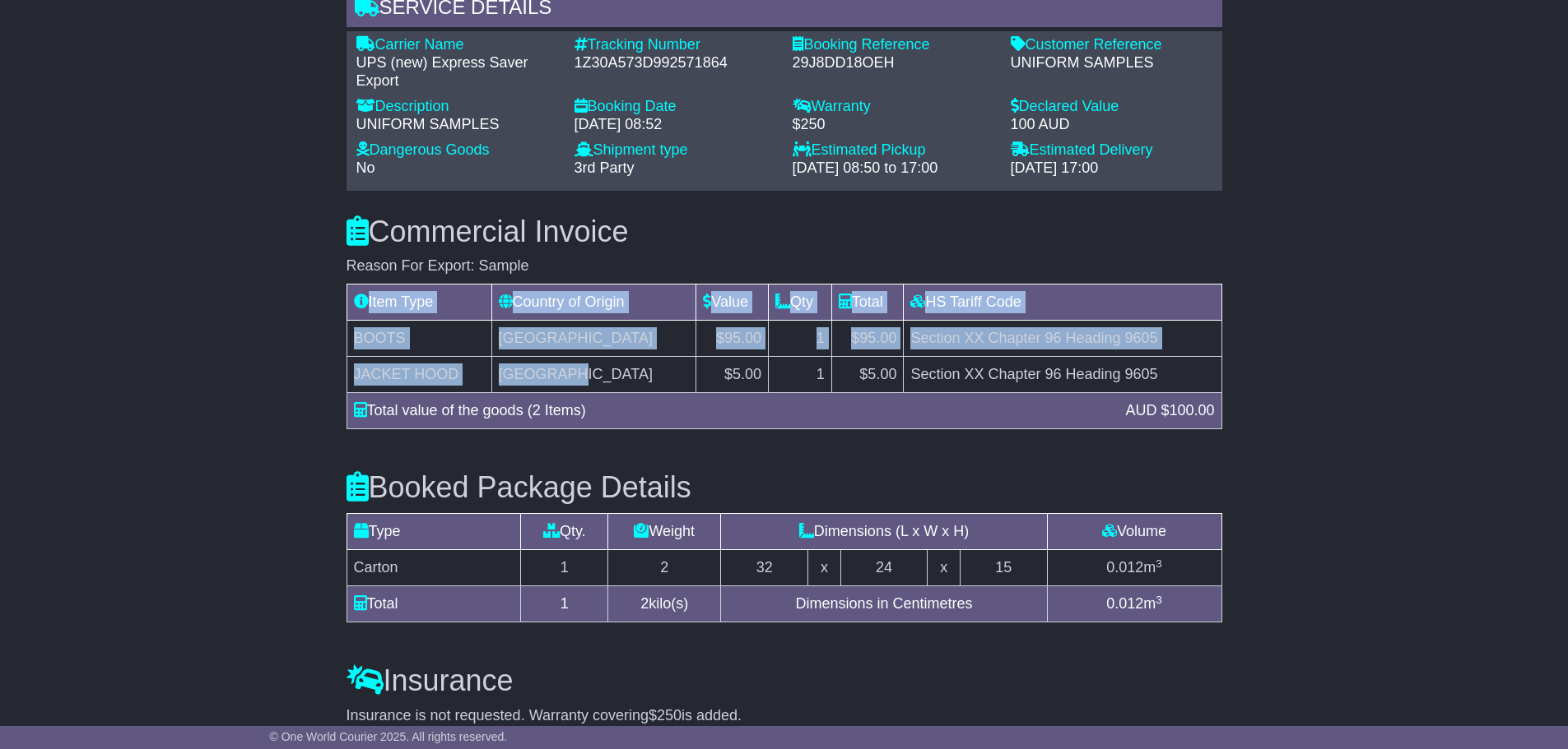
drag, startPoint x: 583, startPoint y: 360, endPoint x: 377, endPoint y: 290, distance: 217.6
click at [368, 288] on table "Item Type Country of Origin Value Qty Total HS Tariff Code BOOTS Australia $95.…" at bounding box center [784, 356] width 876 height 146
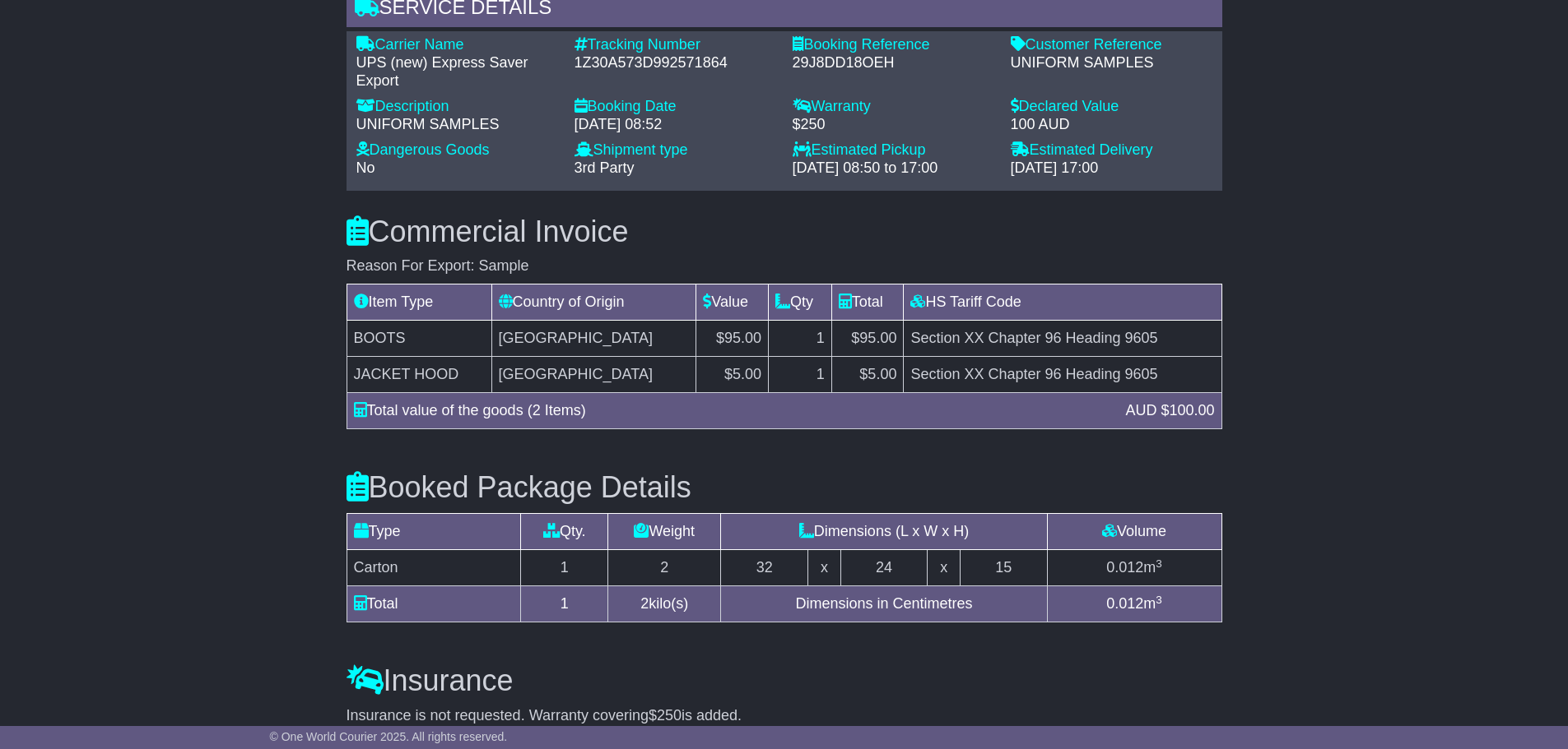
click at [1187, 359] on td "Section XX Chapter 96 Heading 9605" at bounding box center [1062, 374] width 318 height 36
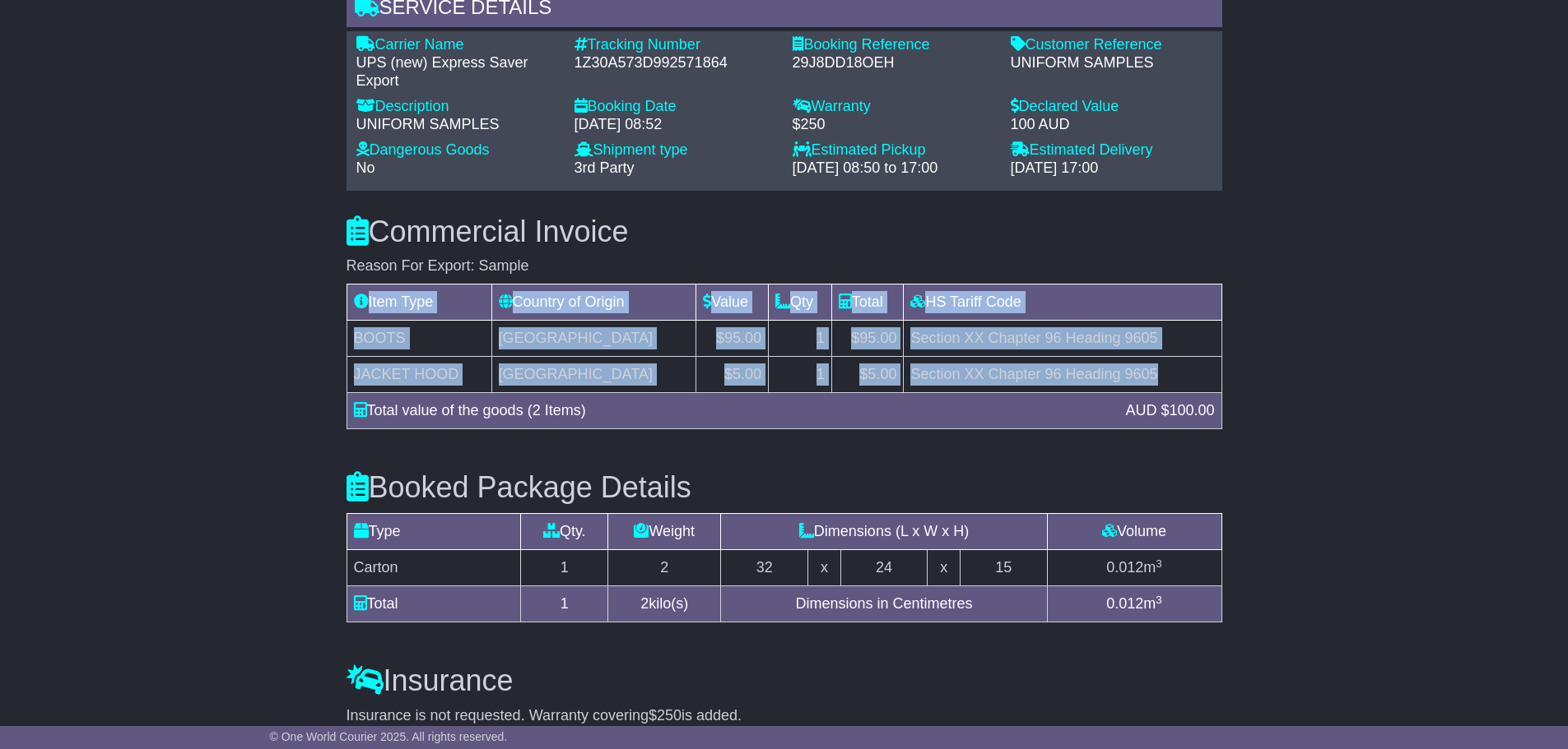
drag, startPoint x: 1176, startPoint y: 358, endPoint x: 368, endPoint y: 295, distance: 810.5
click at [368, 295] on table "Item Type Country of Origin Value Qty Total HS Tariff Code BOOTS Australia $95.…" at bounding box center [784, 356] width 876 height 146
copy table "Item Type Country of Origin Value Qty Total HS Tariff Code BOOTS [GEOGRAPHIC_DA…"
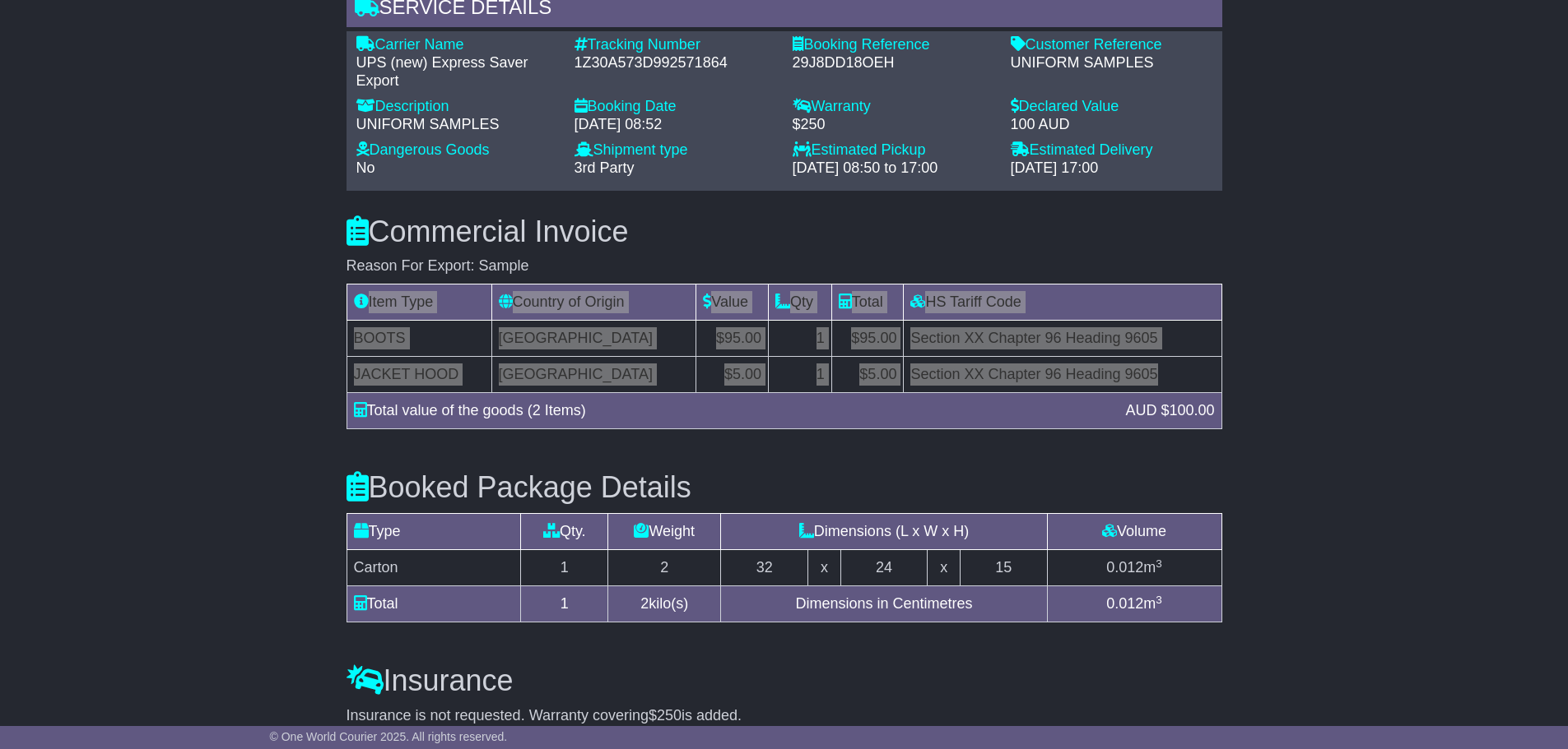
scroll to position [1173, 0]
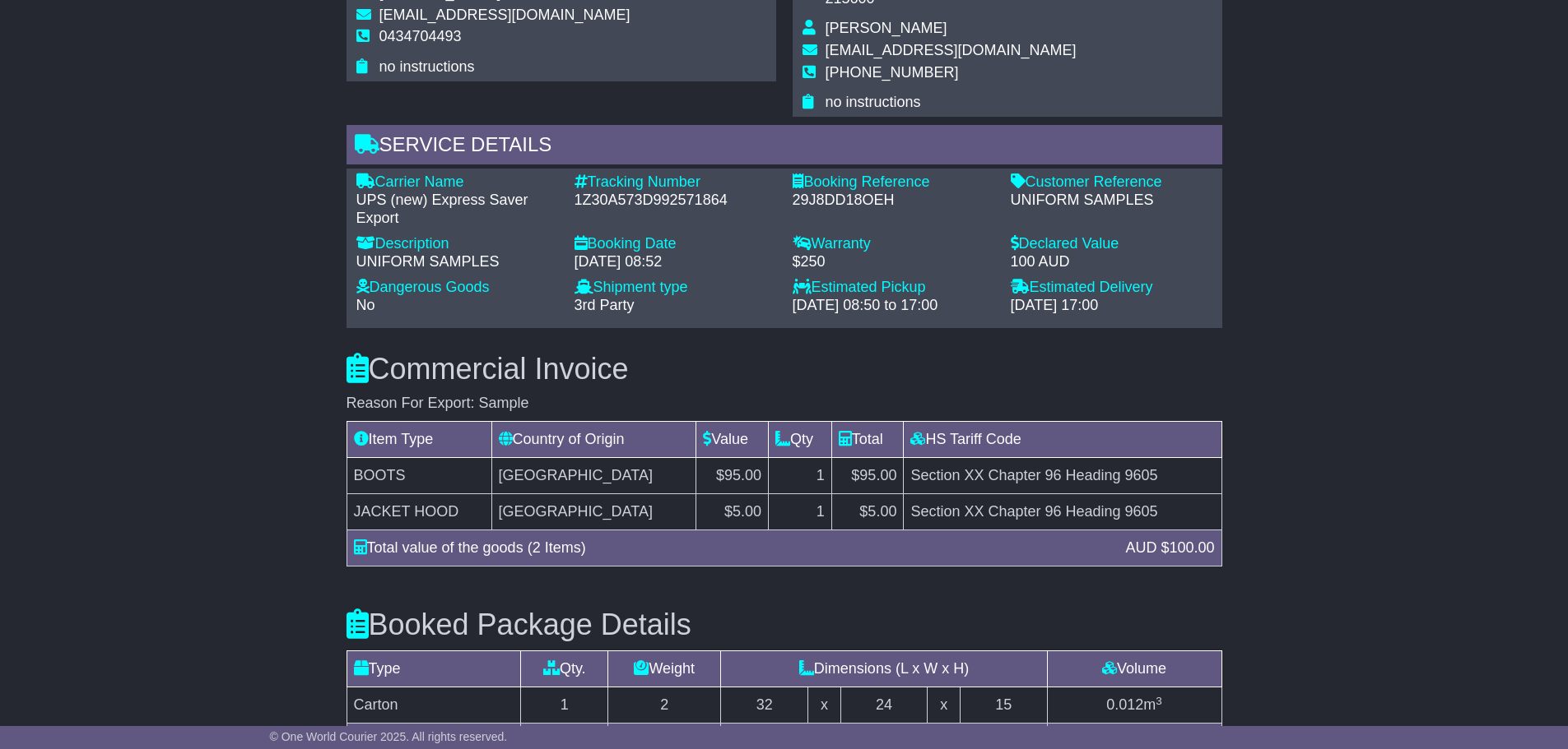
click at [1177, 192] on div "UNIFORM SAMPLES" at bounding box center [1111, 200] width 202 height 18
drag, startPoint x: 1177, startPoint y: 184, endPoint x: 1008, endPoint y: 179, distance: 169.1
click at [1008, 179] on div "Customer Reference - UNIFORM SAMPLES" at bounding box center [1112, 200] width 218 height 54
copy div "UNIFORM SAMPLES"
drag, startPoint x: 831, startPoint y: 241, endPoint x: 814, endPoint y: 225, distance: 23.3
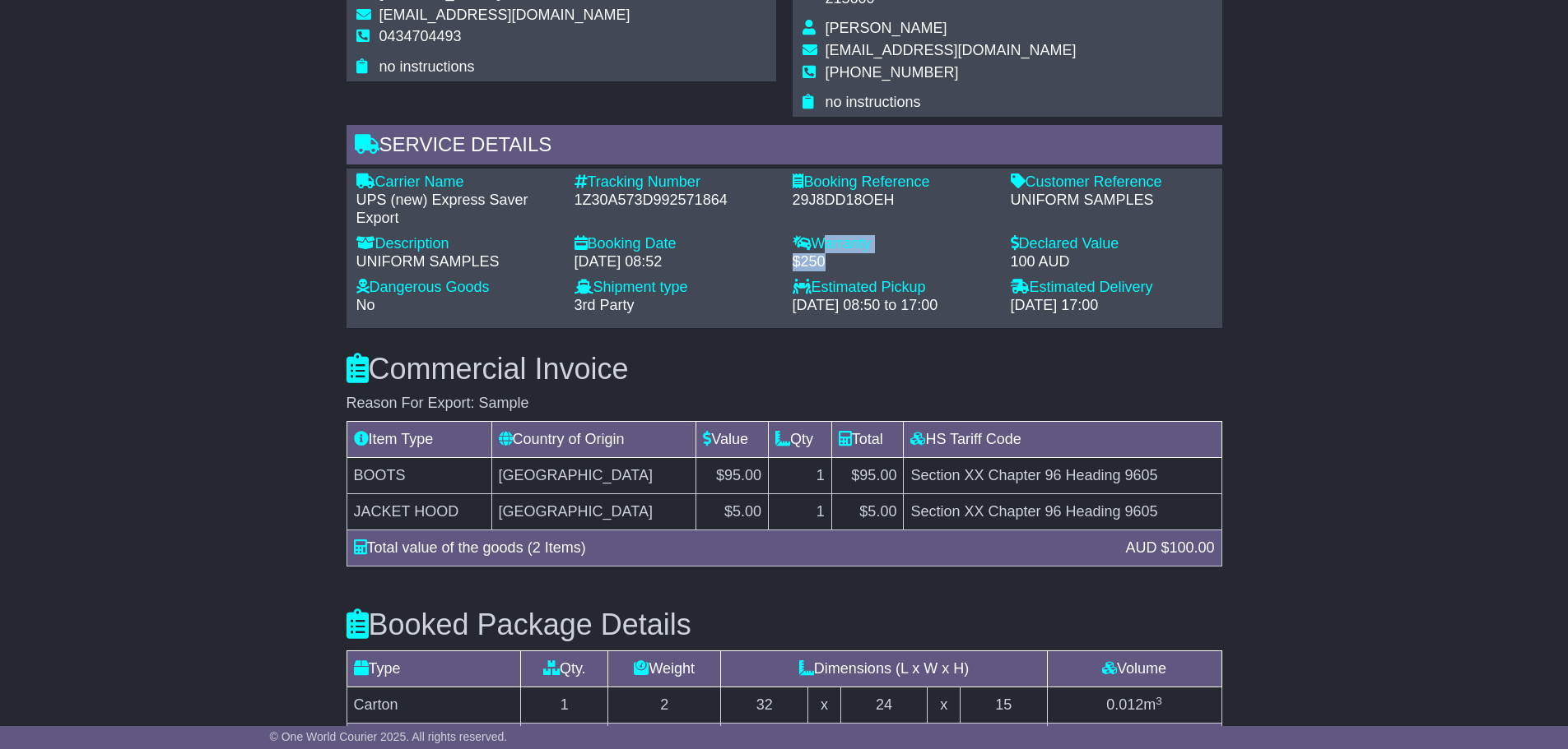
click at [814, 235] on div "Warranty - $250" at bounding box center [894, 253] width 218 height 36
copy div "Warranty - $250"
click at [872, 260] on div "Carrier Name - UPS (new) Express Saver Export Description - UNIFORM SAMPLES Tra…" at bounding box center [784, 248] width 872 height 149
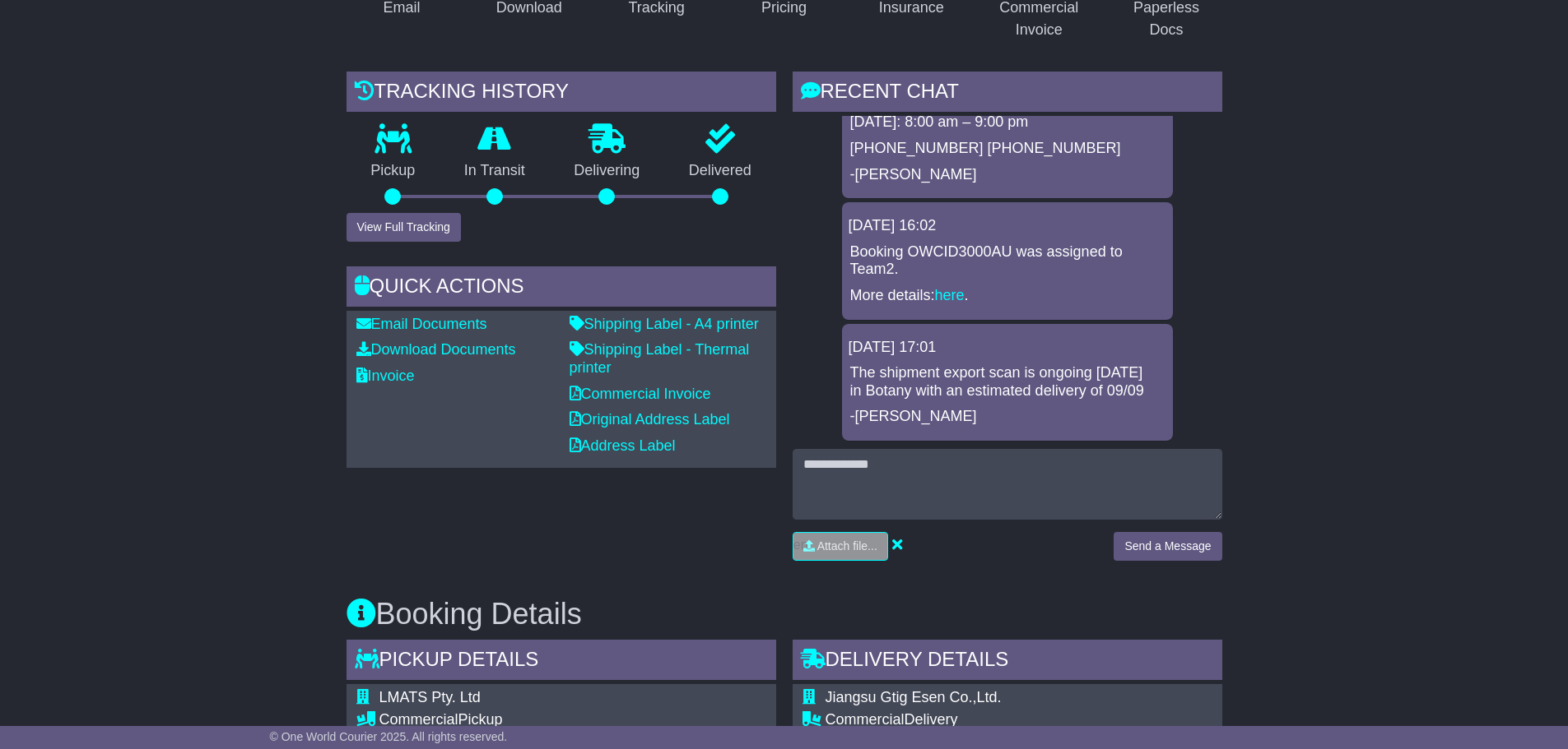
scroll to position [214, 0]
